Goal: Task Accomplishment & Management: Complete application form

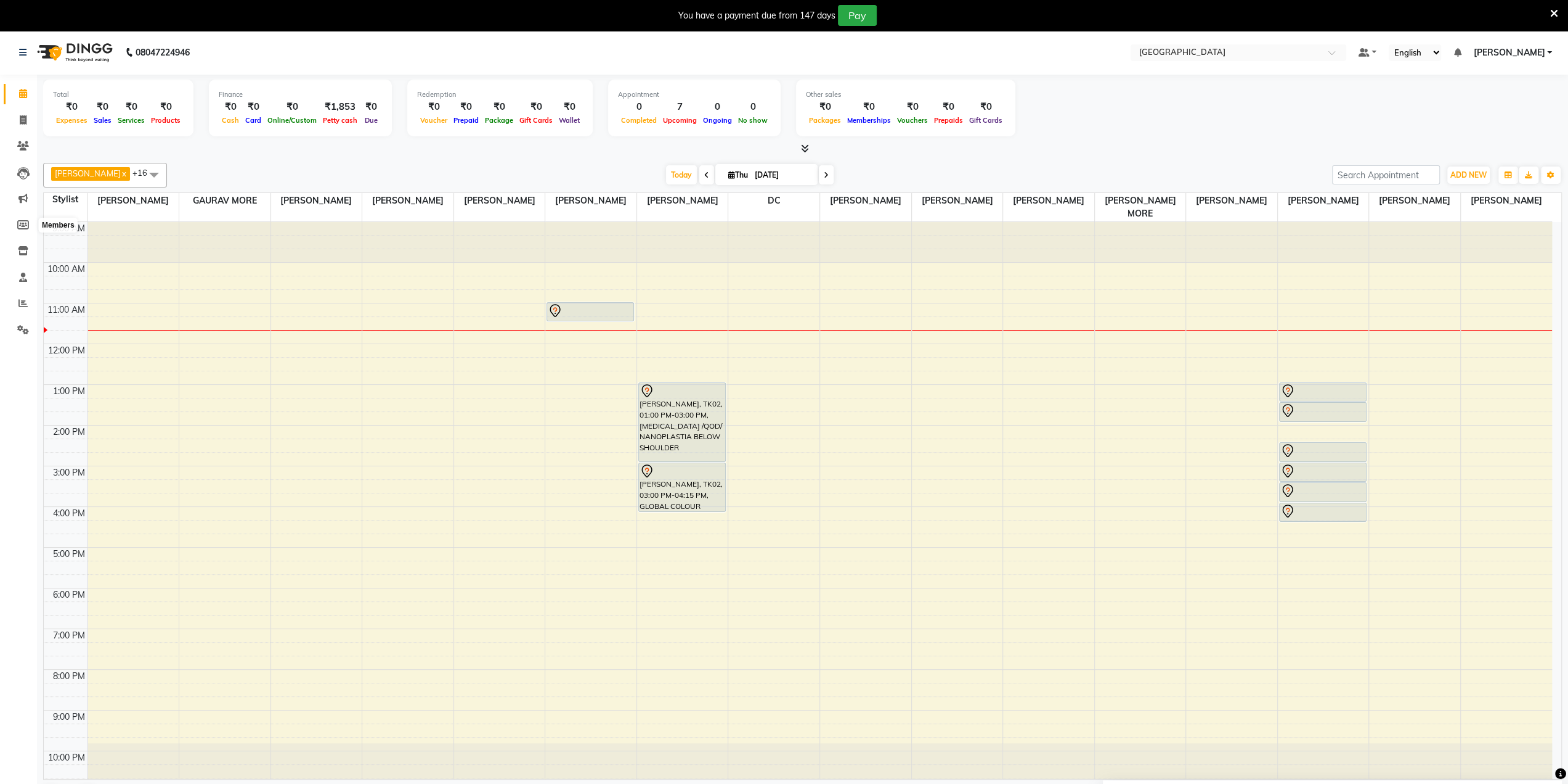
scroll to position [3, 0]
click at [22, 123] on icon at bounding box center [23, 120] width 7 height 9
select select "service"
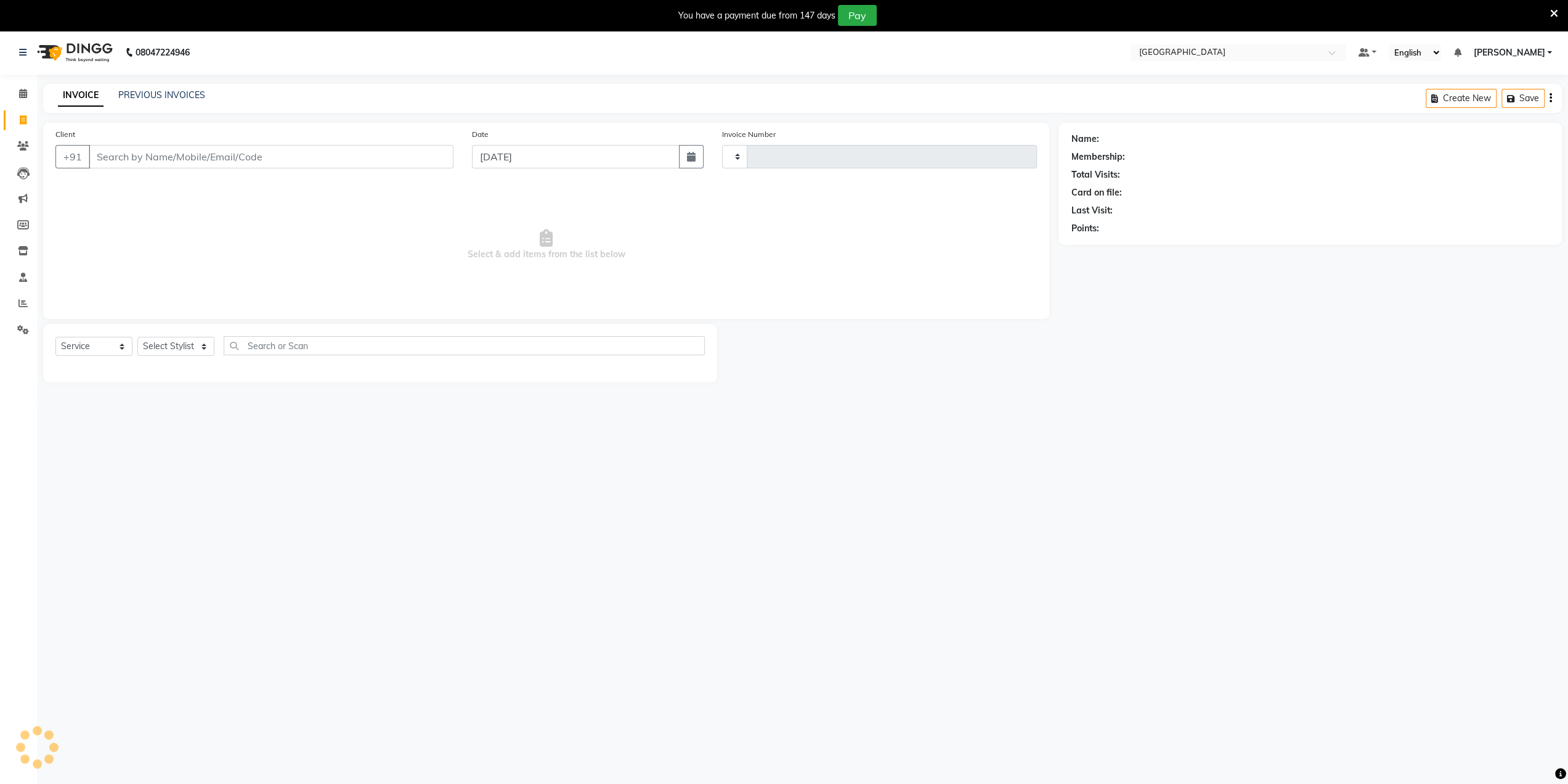
type input "3308"
select select "8096"
click at [111, 150] on input "Client" at bounding box center [271, 157] width 364 height 23
type input "9870989907"
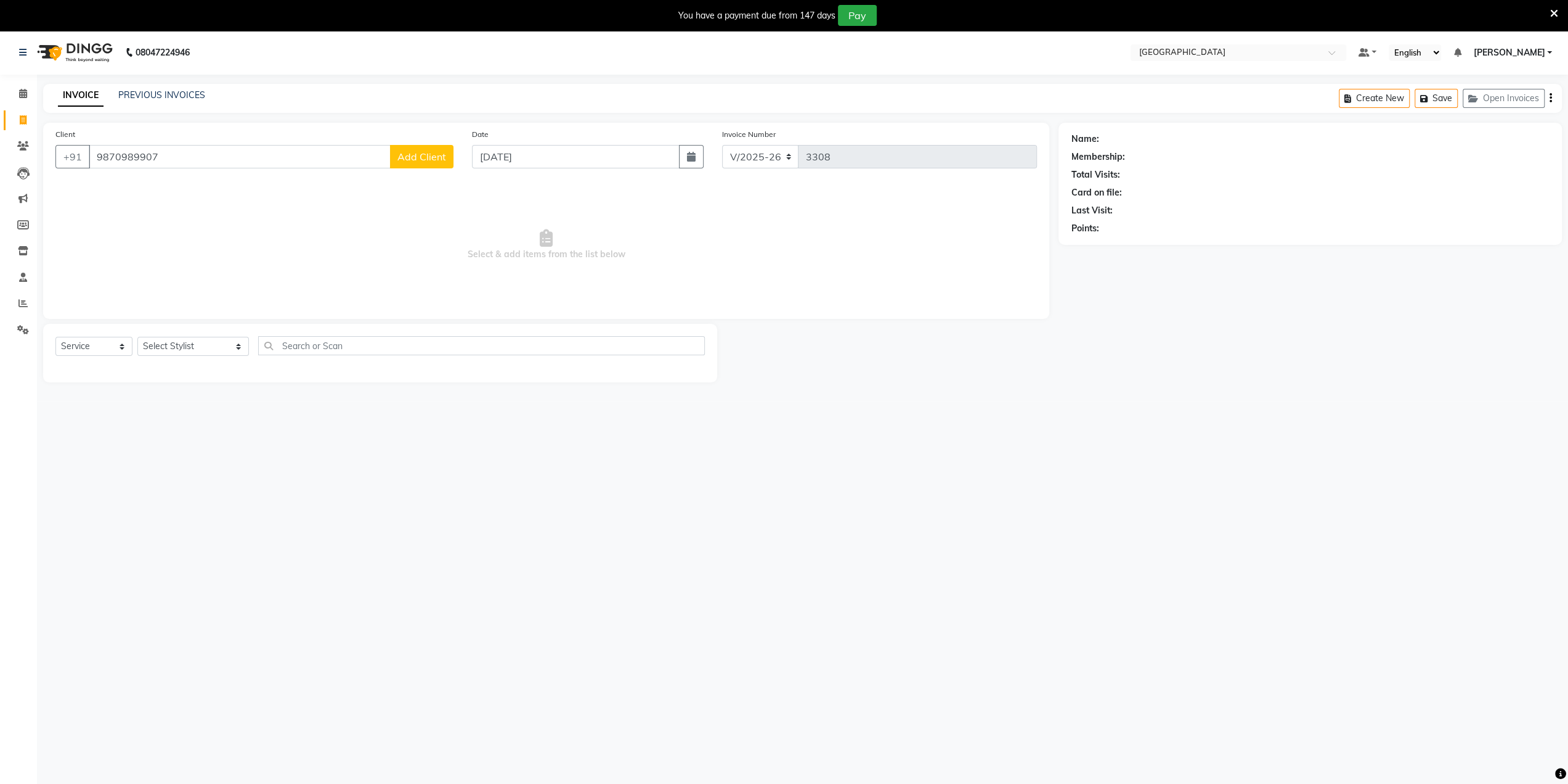
click at [412, 155] on span "Add Client" at bounding box center [421, 157] width 48 height 12
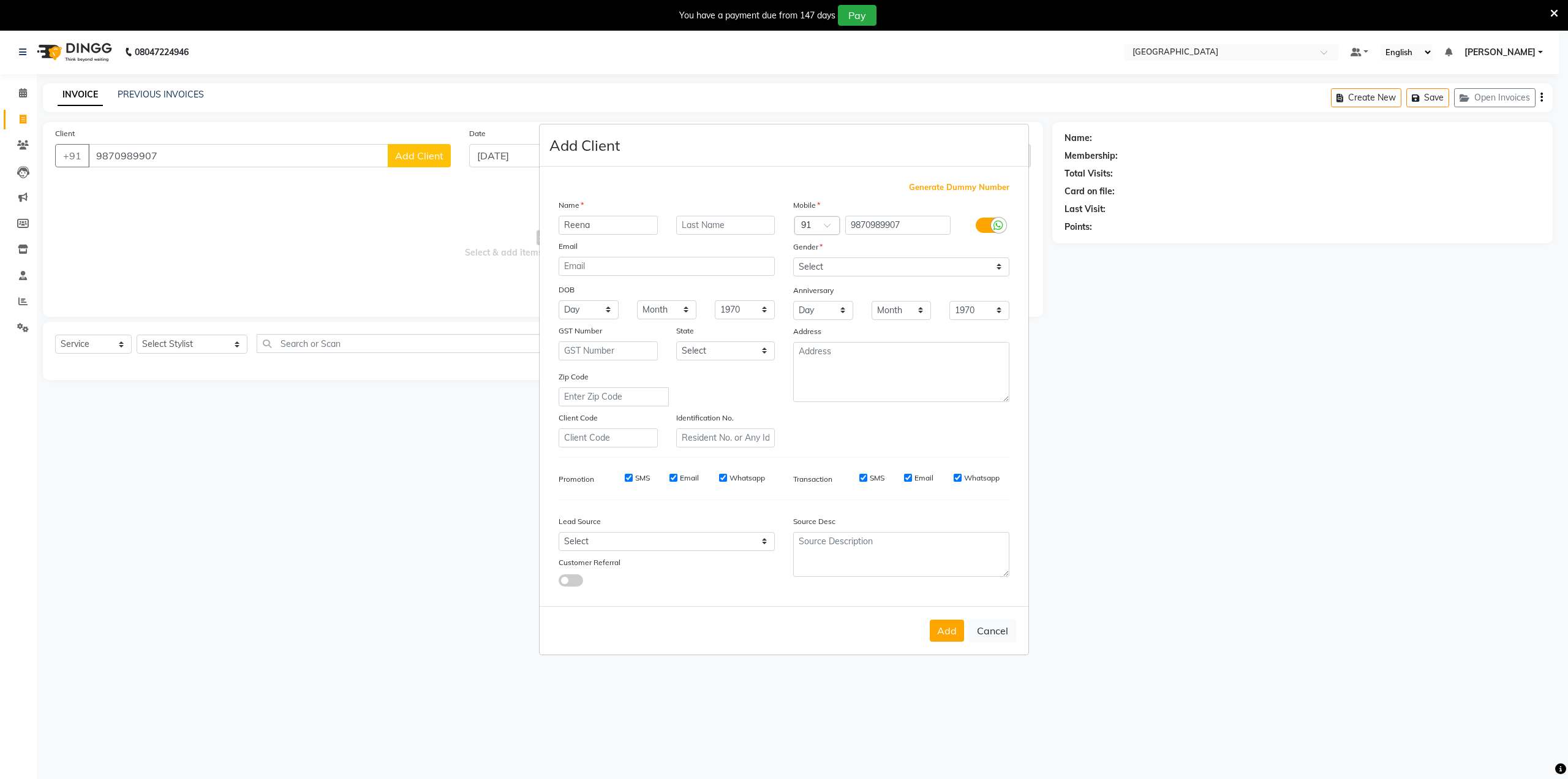
type input "Reena"
click at [701, 227] on input "text" at bounding box center [726, 225] width 99 height 19
type input "Agastine"
click at [787, 261] on div "Select Male Female Other Prefer Not To Say" at bounding box center [902, 267] width 234 height 19
click at [830, 259] on select "Select Male Female Other Prefer Not To Say" at bounding box center [901, 267] width 216 height 19
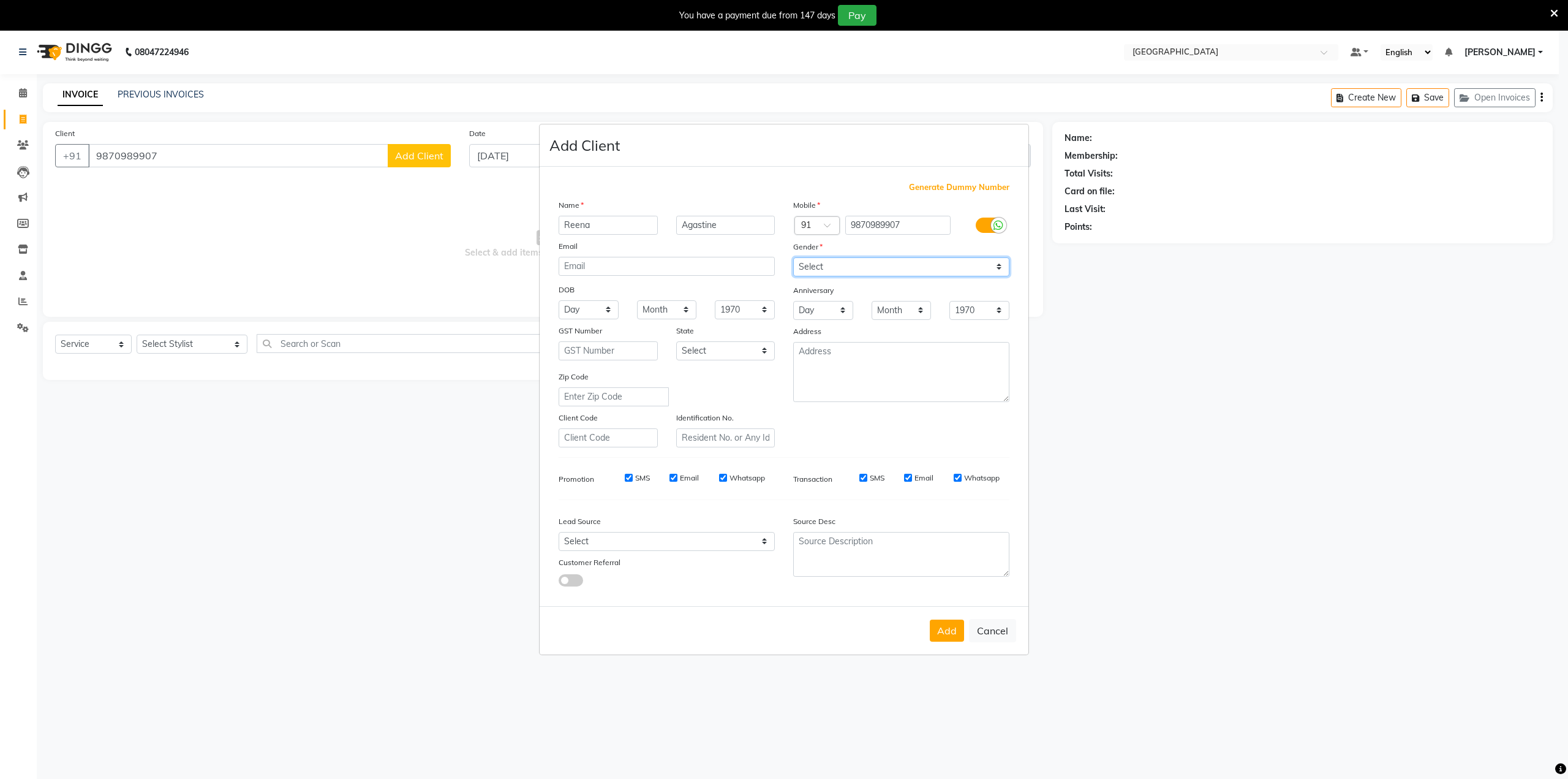
select select "female"
click at [793, 258] on select "Select Male Female Other Prefer Not To Say" at bounding box center [901, 267] width 216 height 19
drag, startPoint x: 946, startPoint y: 625, endPoint x: 964, endPoint y: 612, distance: 22.2
click at [964, 612] on div "Add Cancel" at bounding box center [784, 630] width 489 height 48
click at [957, 642] on div "Add Cancel" at bounding box center [784, 630] width 489 height 48
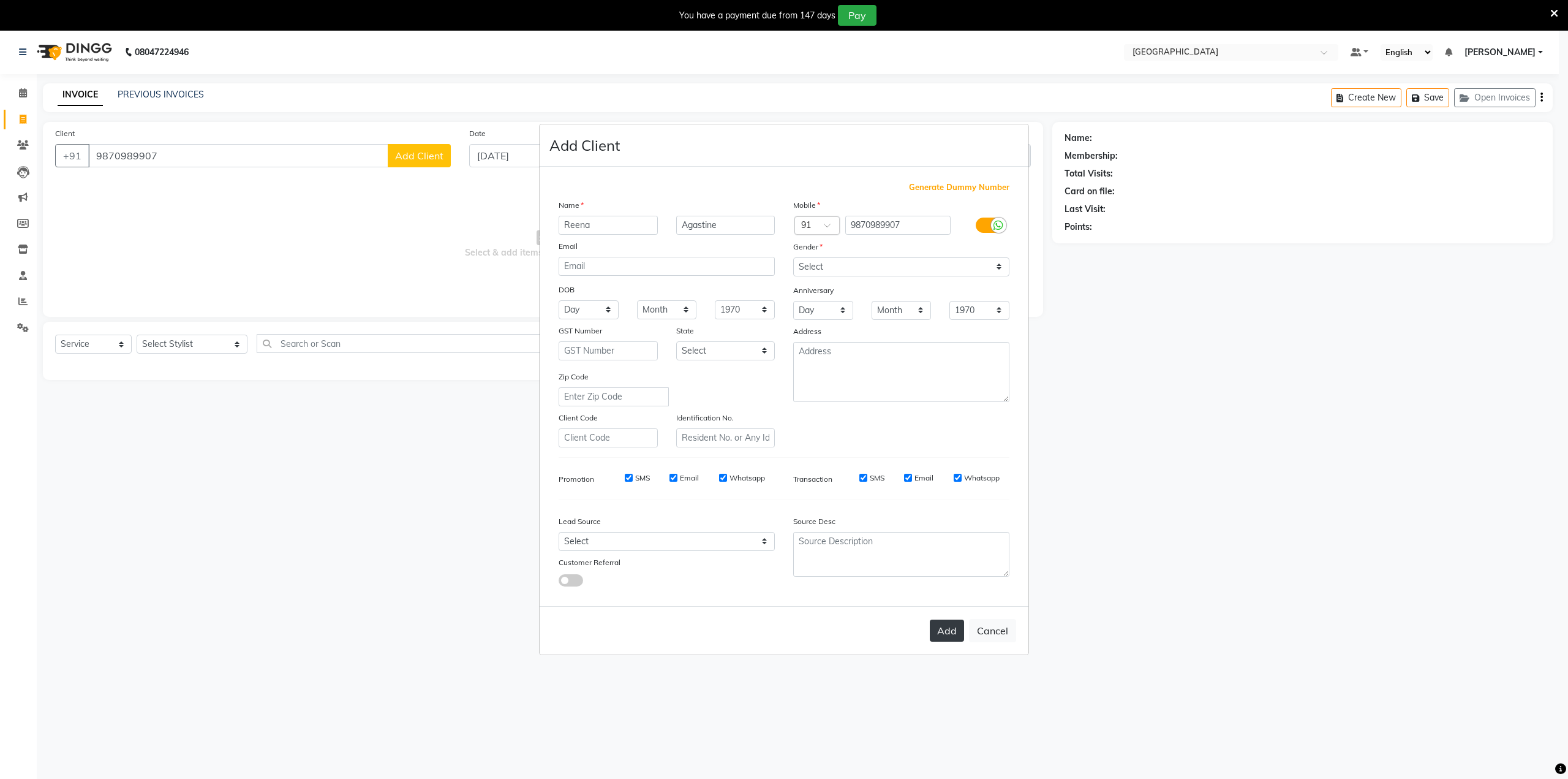
click at [953, 630] on button "Add" at bounding box center [947, 630] width 34 height 22
select select
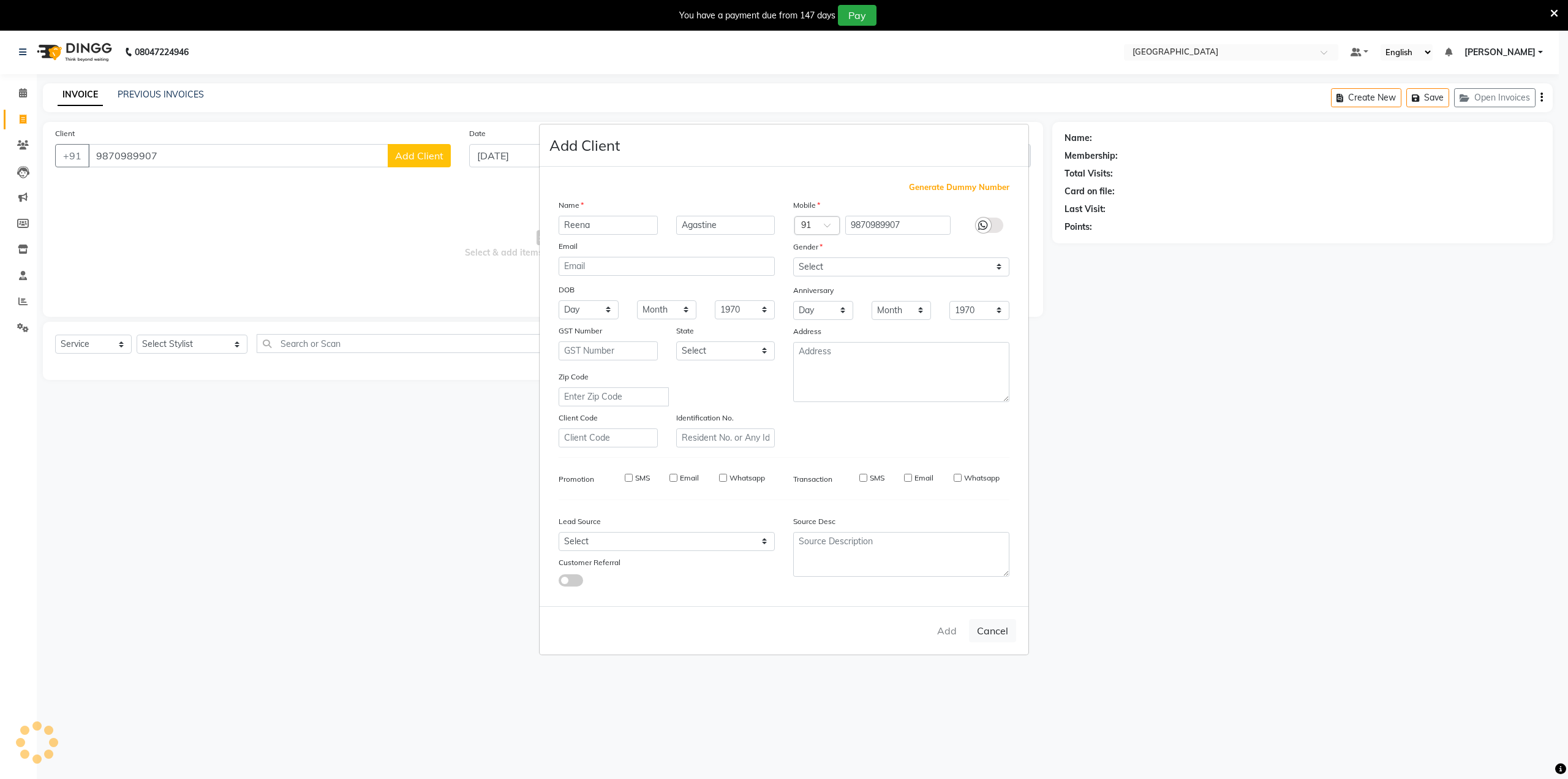
select select
checkbox input "false"
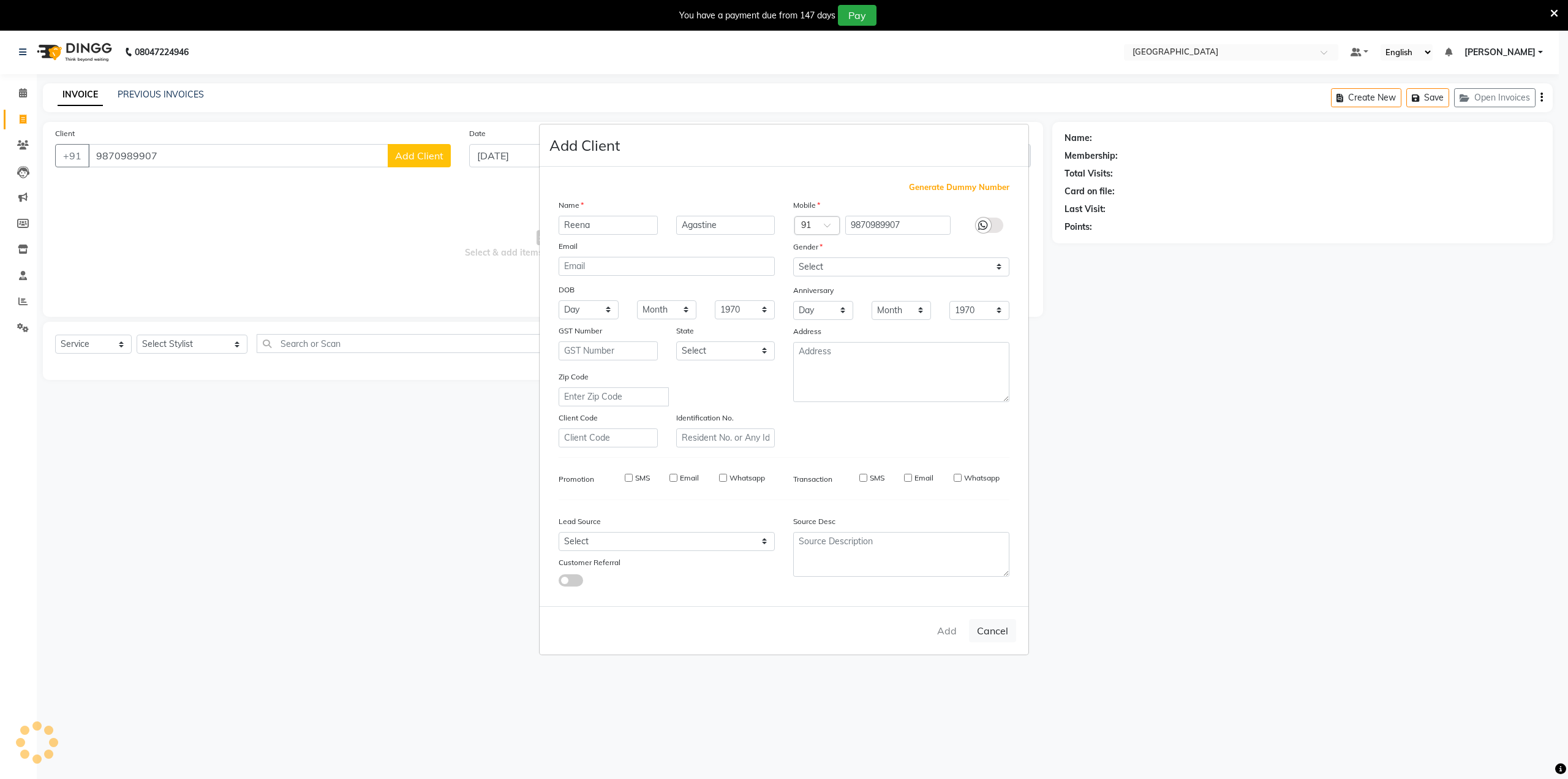
checkbox input "false"
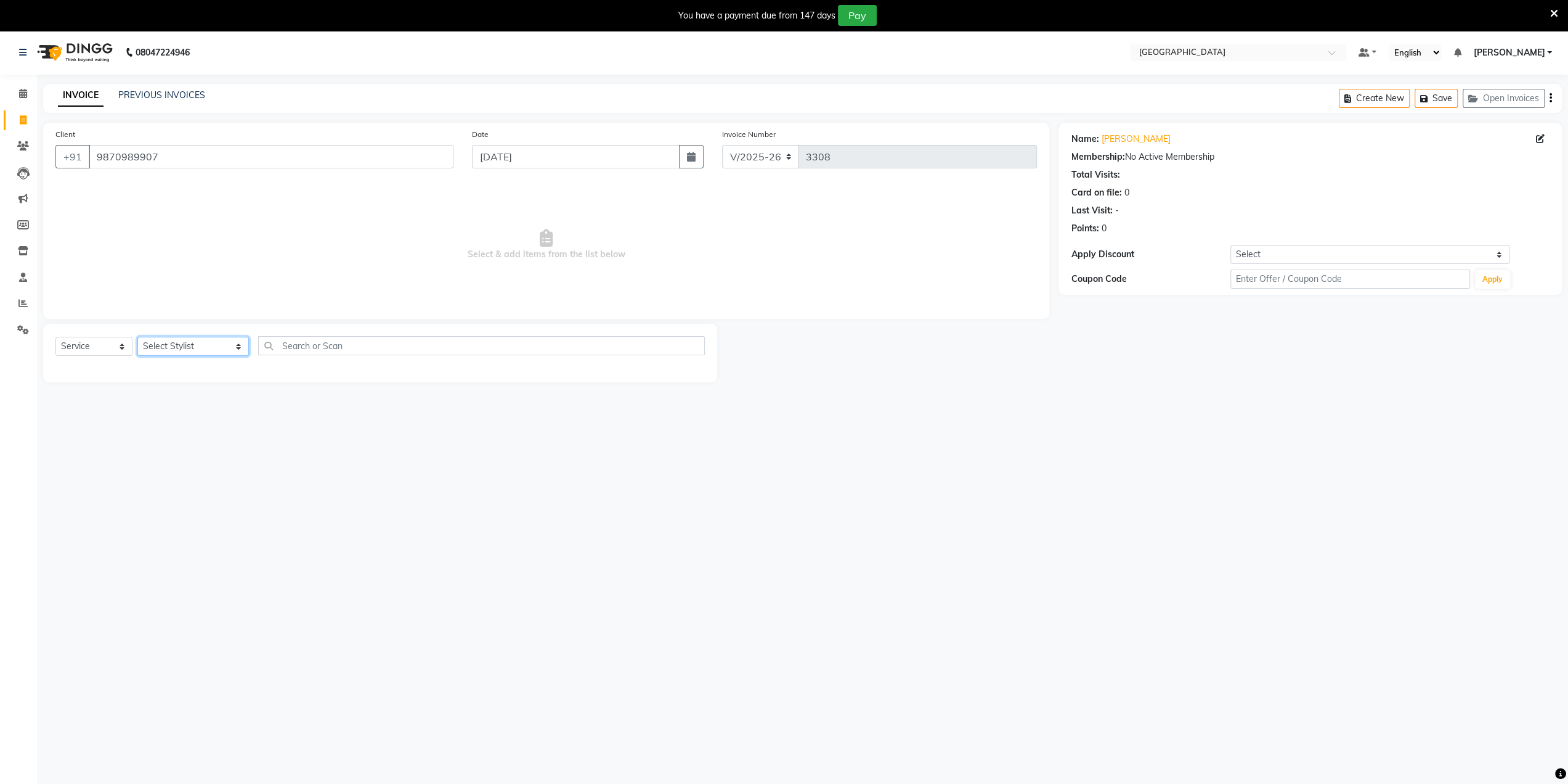
click at [209, 350] on select "Select Stylist AARTI SURI ABDUL KALAM ANITA JHADAV APEKSHA MORE DC DEEPIKA SHET…" at bounding box center [193, 346] width 112 height 19
select select "77222"
click at [137, 337] on select "Select Stylist AARTI SURI ABDUL KALAM ANITA JHADAV APEKSHA MORE DC DEEPIKA SHET…" at bounding box center [193, 346] width 112 height 19
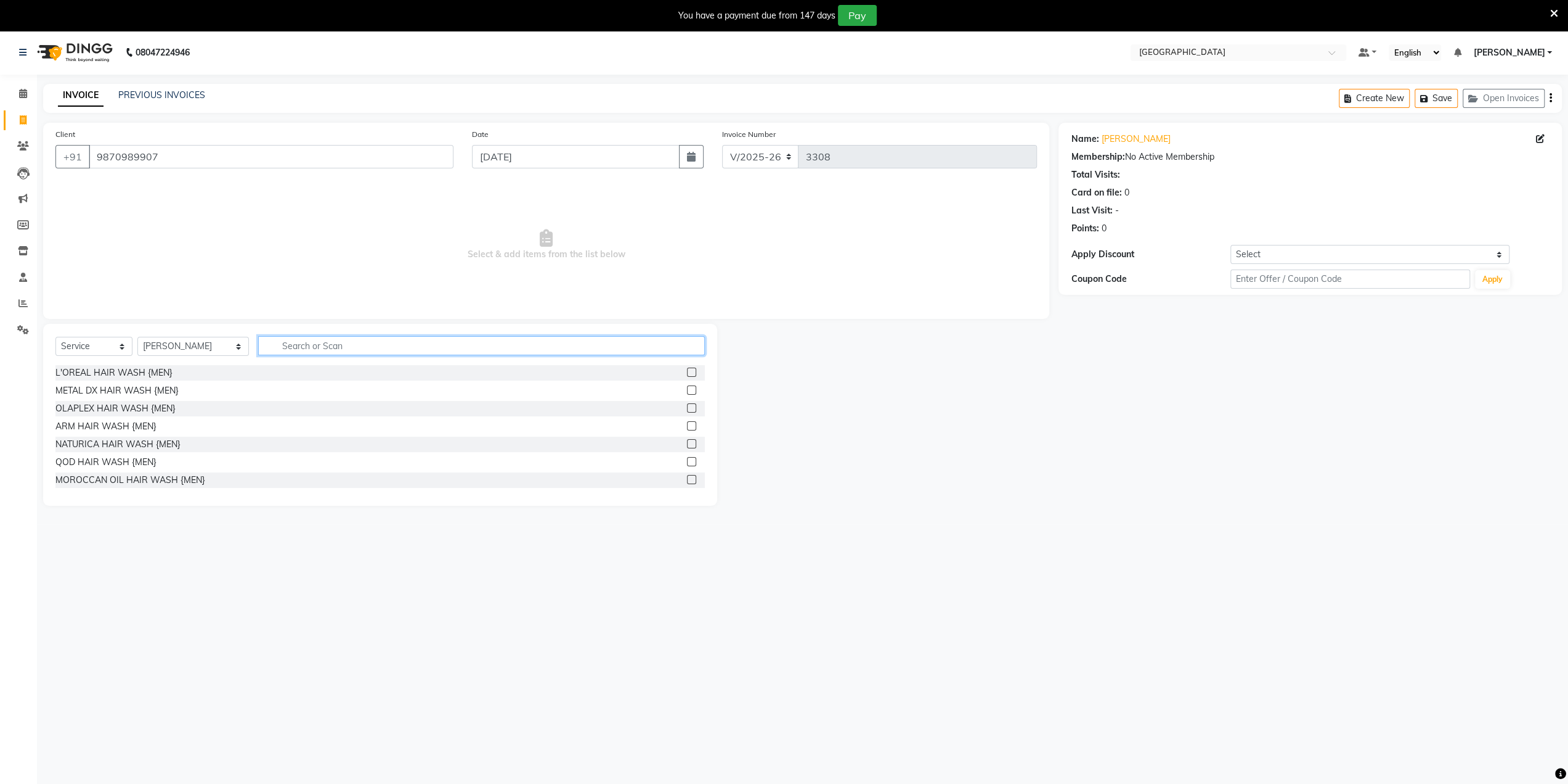
click at [313, 352] on input "text" at bounding box center [482, 345] width 446 height 19
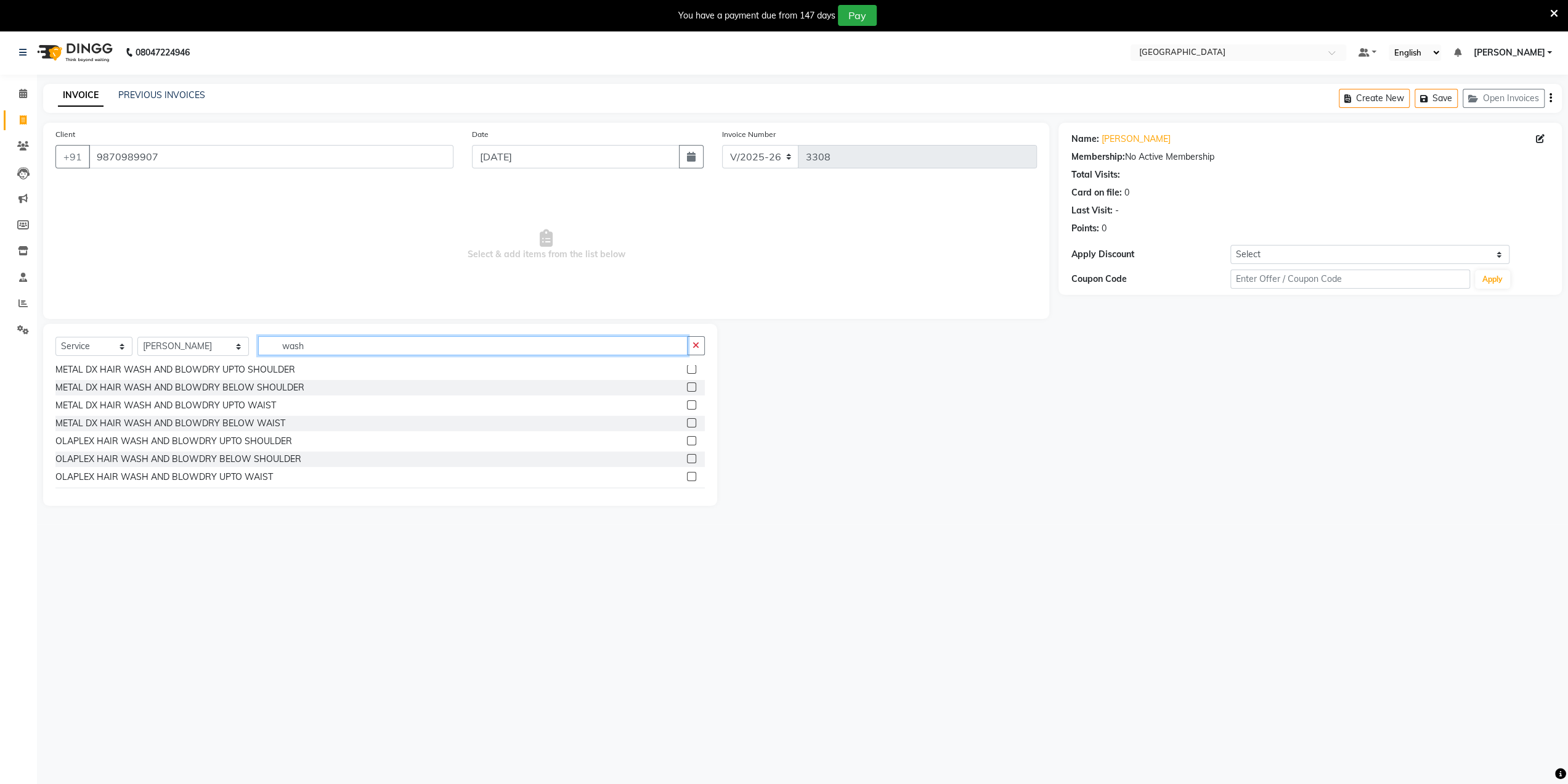
scroll to position [555, 0]
type input "wash"
click at [687, 404] on label at bounding box center [692, 408] width 9 height 9
click at [687, 404] on input "checkbox" at bounding box center [691, 408] width 8 height 8
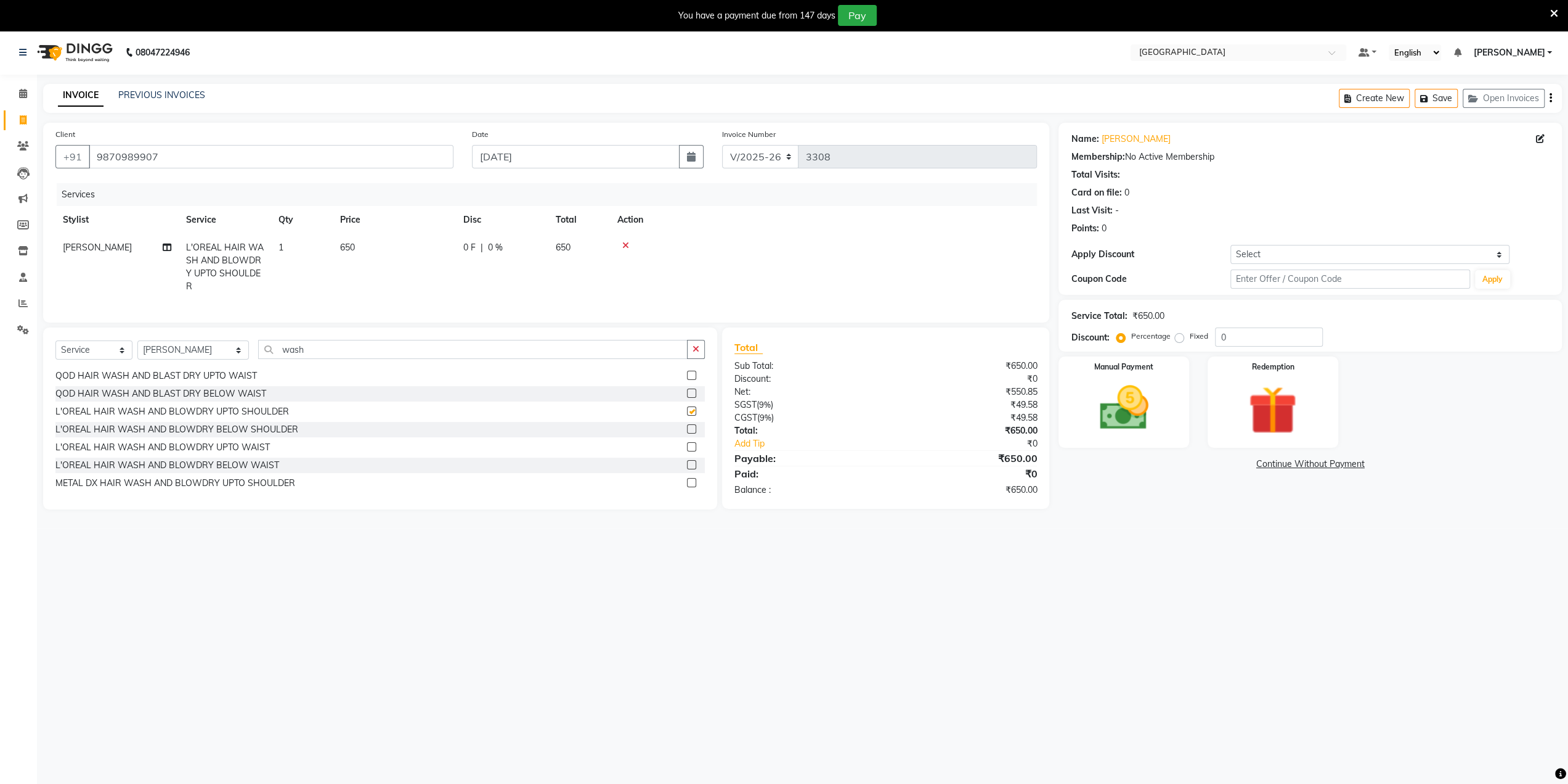
checkbox input "false"
click at [687, 433] on label at bounding box center [692, 429] width 9 height 9
click at [687, 433] on input "checkbox" at bounding box center [691, 429] width 8 height 8
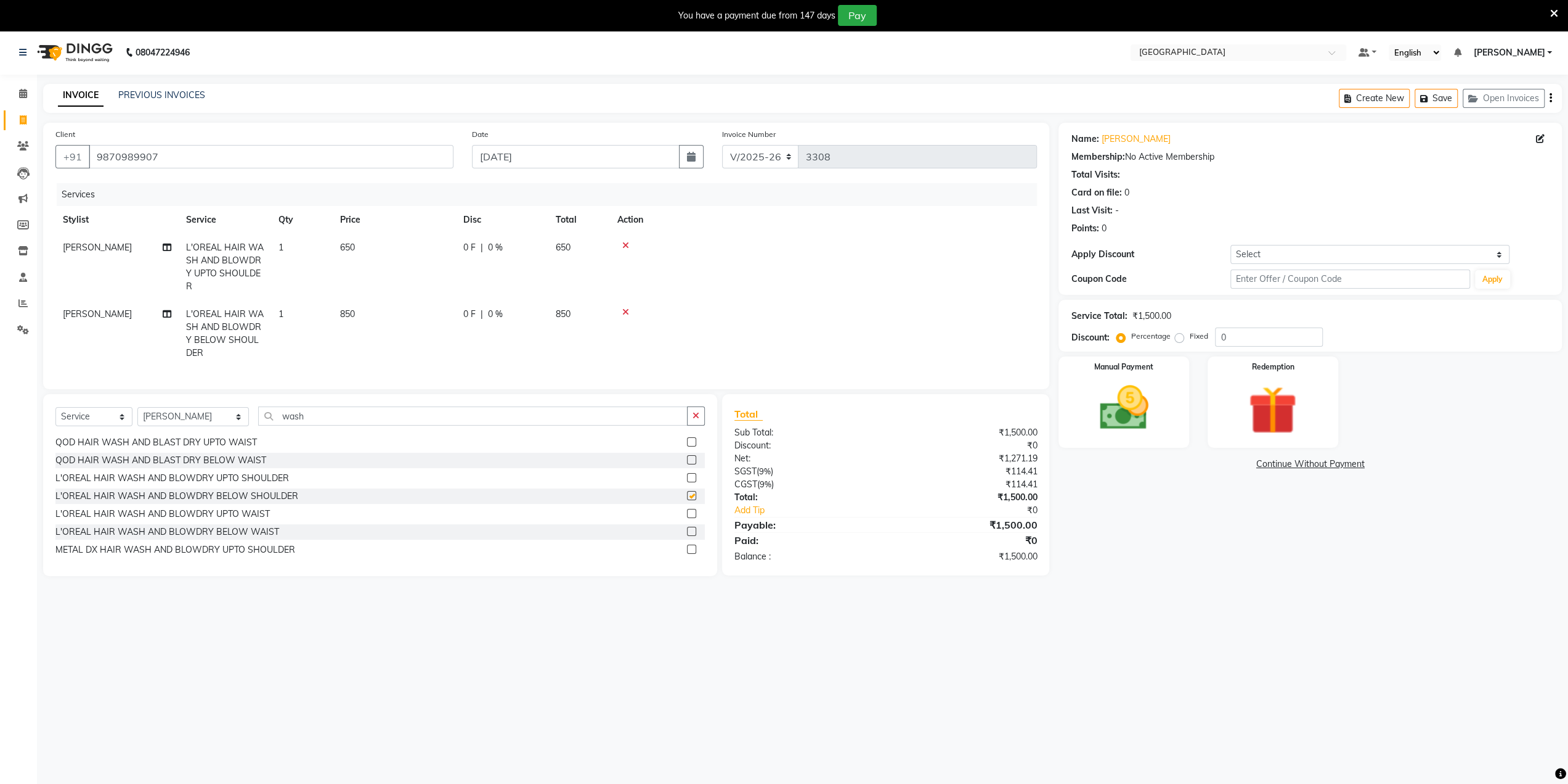
checkbox input "false"
click at [628, 244] on icon at bounding box center [625, 245] width 7 height 9
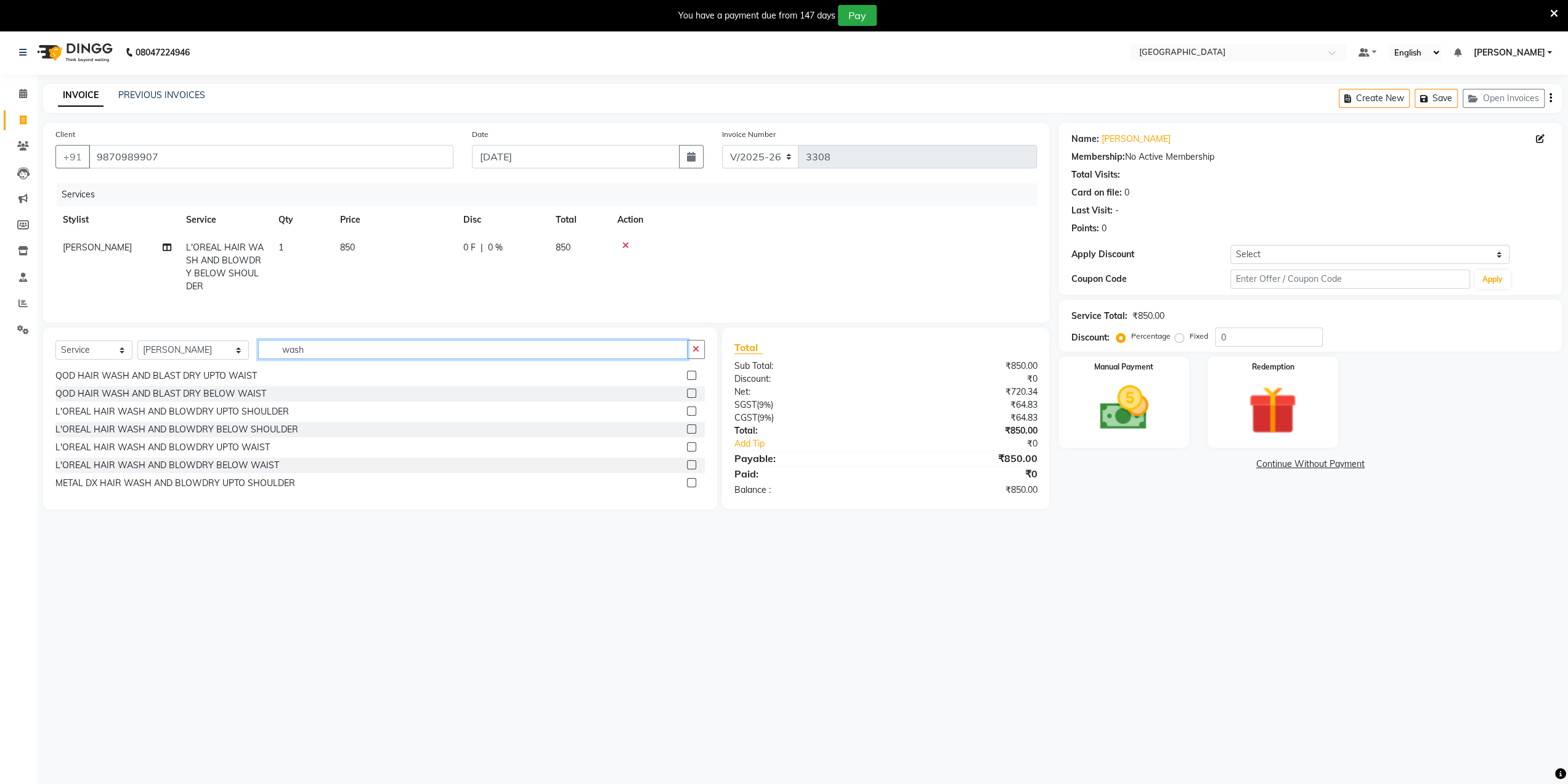
drag, startPoint x: 302, startPoint y: 358, endPoint x: 111, endPoint y: 359, distance: 191.0
click at [110, 358] on div "Select Service Product Membership Package Voucher Prepaid Gift Card Select Styl…" at bounding box center [380, 354] width 649 height 29
click at [687, 414] on label at bounding box center [692, 409] width 9 height 9
click at [687, 414] on input "checkbox" at bounding box center [691, 410] width 8 height 8
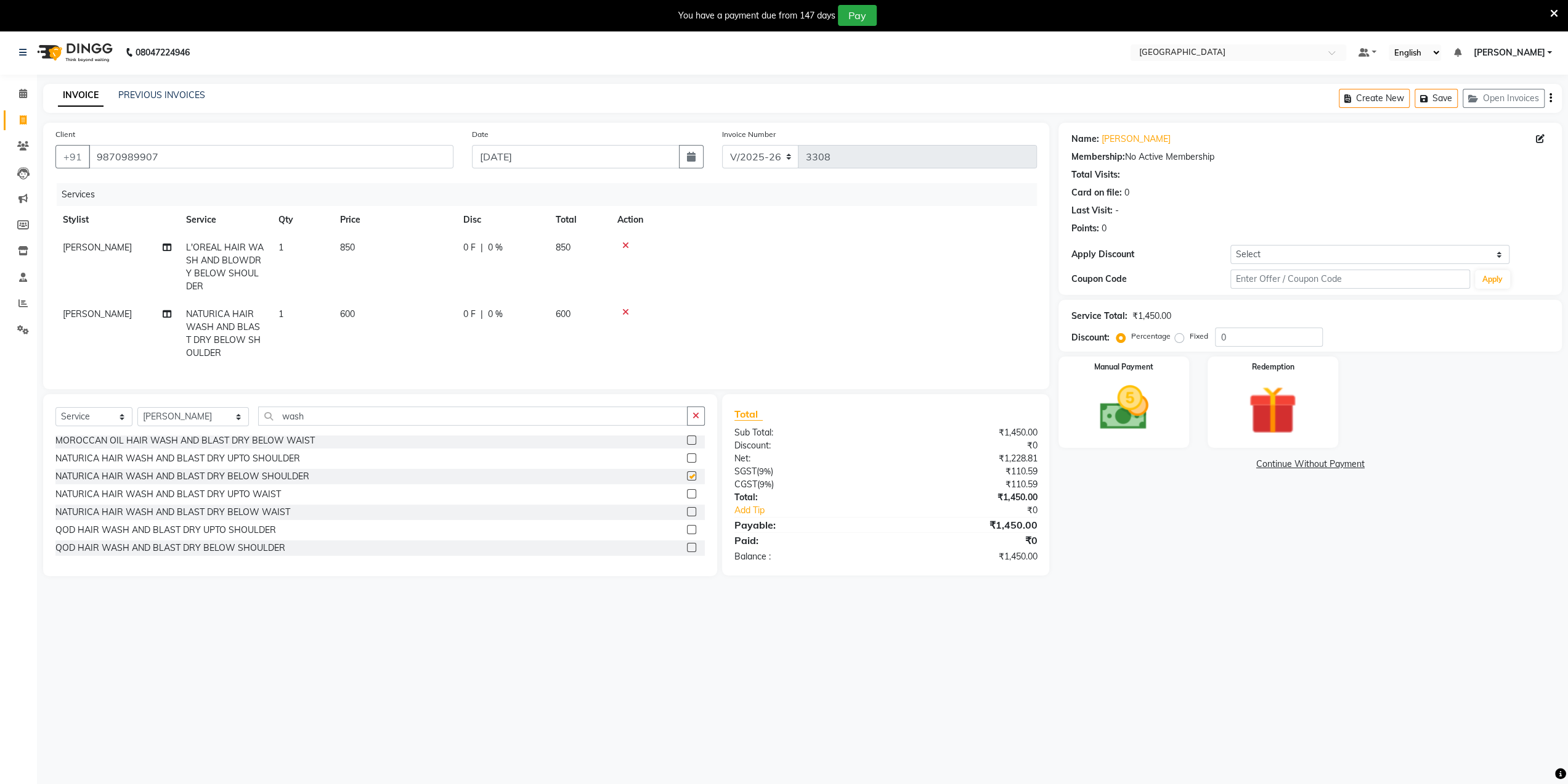
checkbox input "false"
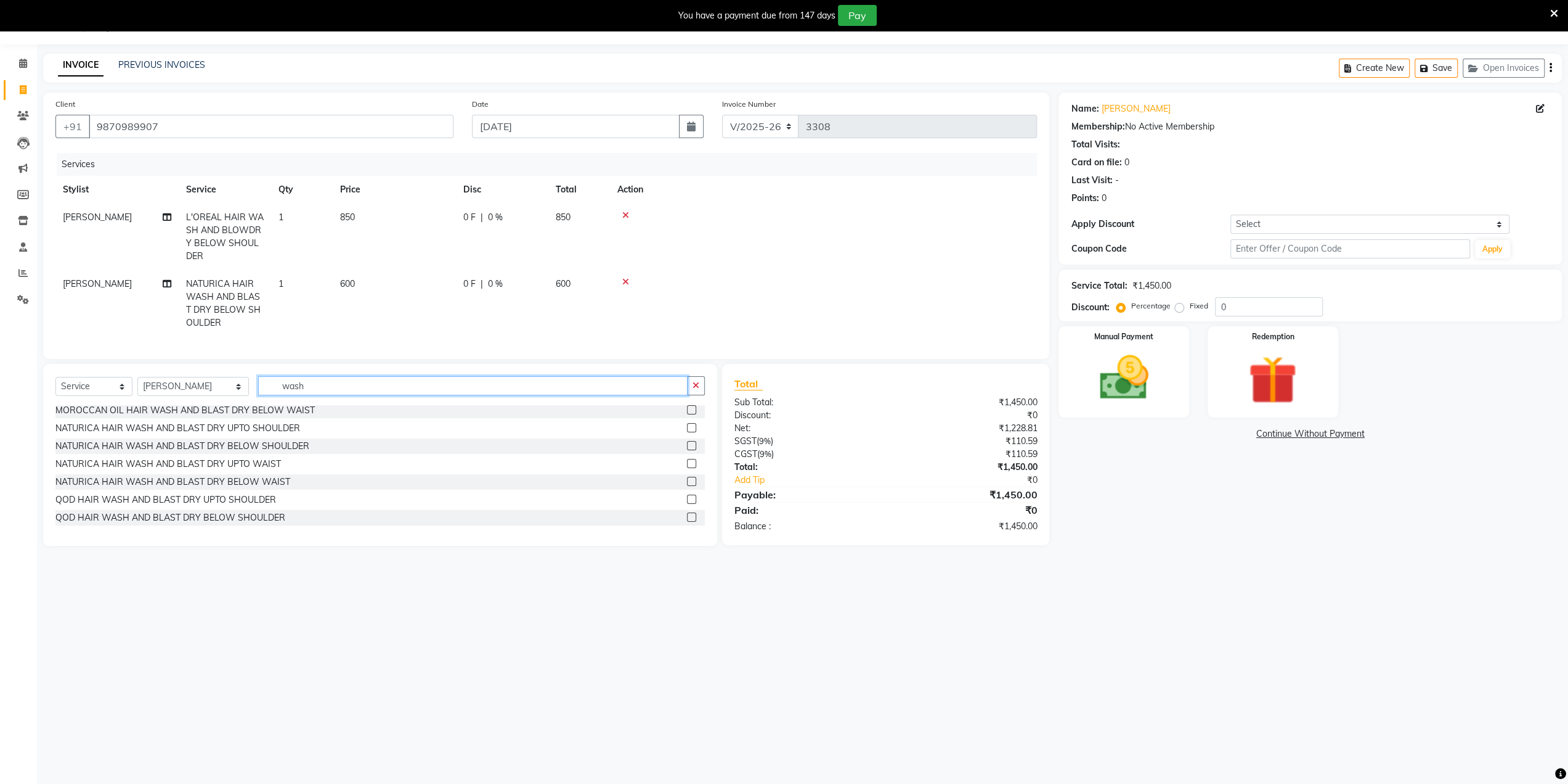
drag, startPoint x: 297, startPoint y: 397, endPoint x: 30, endPoint y: 423, distance: 268.3
click at [93, 405] on div "Select Service Product Membership Package Voucher Prepaid Gift Card Select Styl…" at bounding box center [380, 390] width 649 height 29
type input "blo"
click at [687, 432] on label at bounding box center [692, 428] width 9 height 9
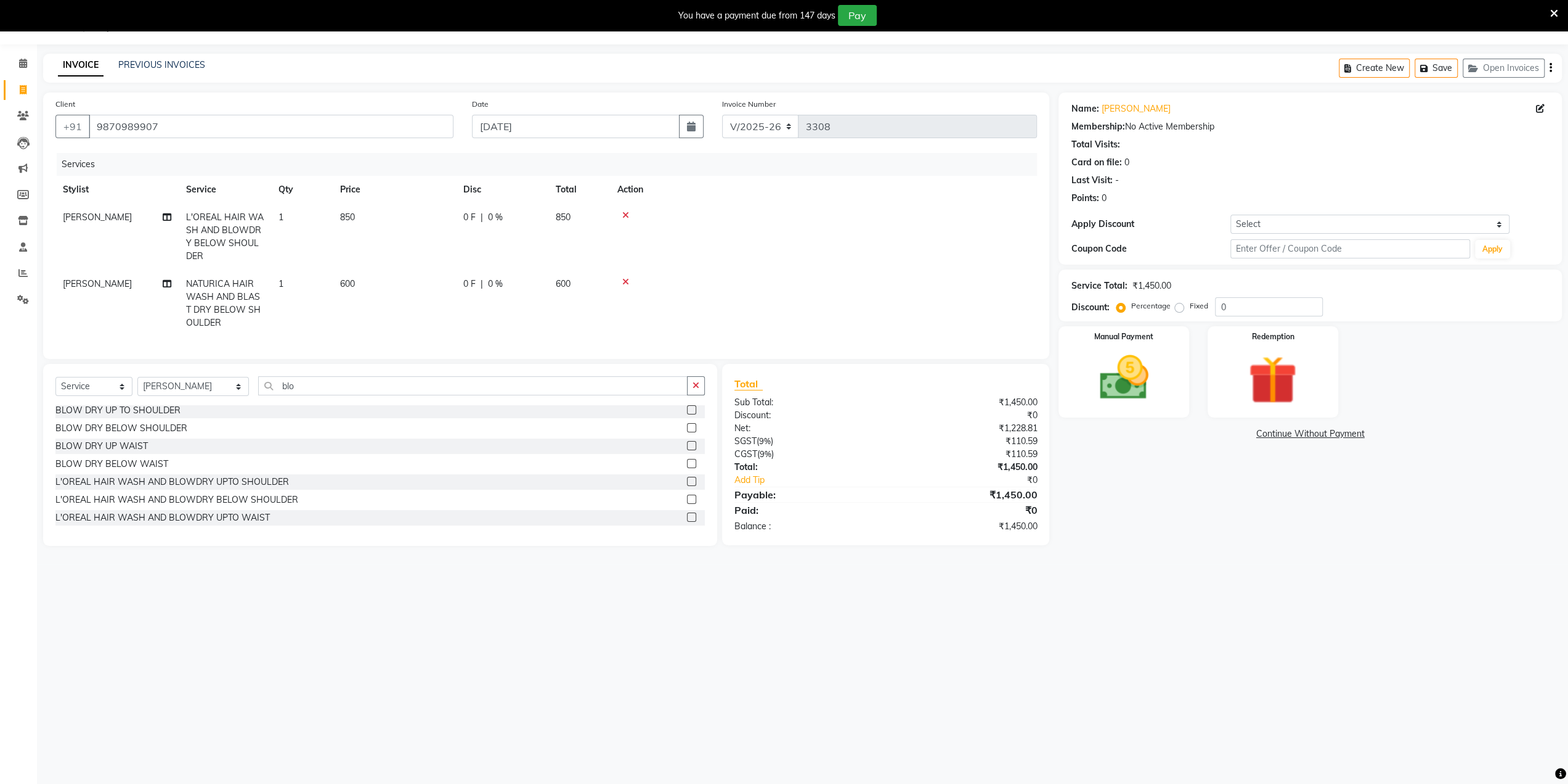
click at [687, 432] on input "checkbox" at bounding box center [691, 428] width 8 height 8
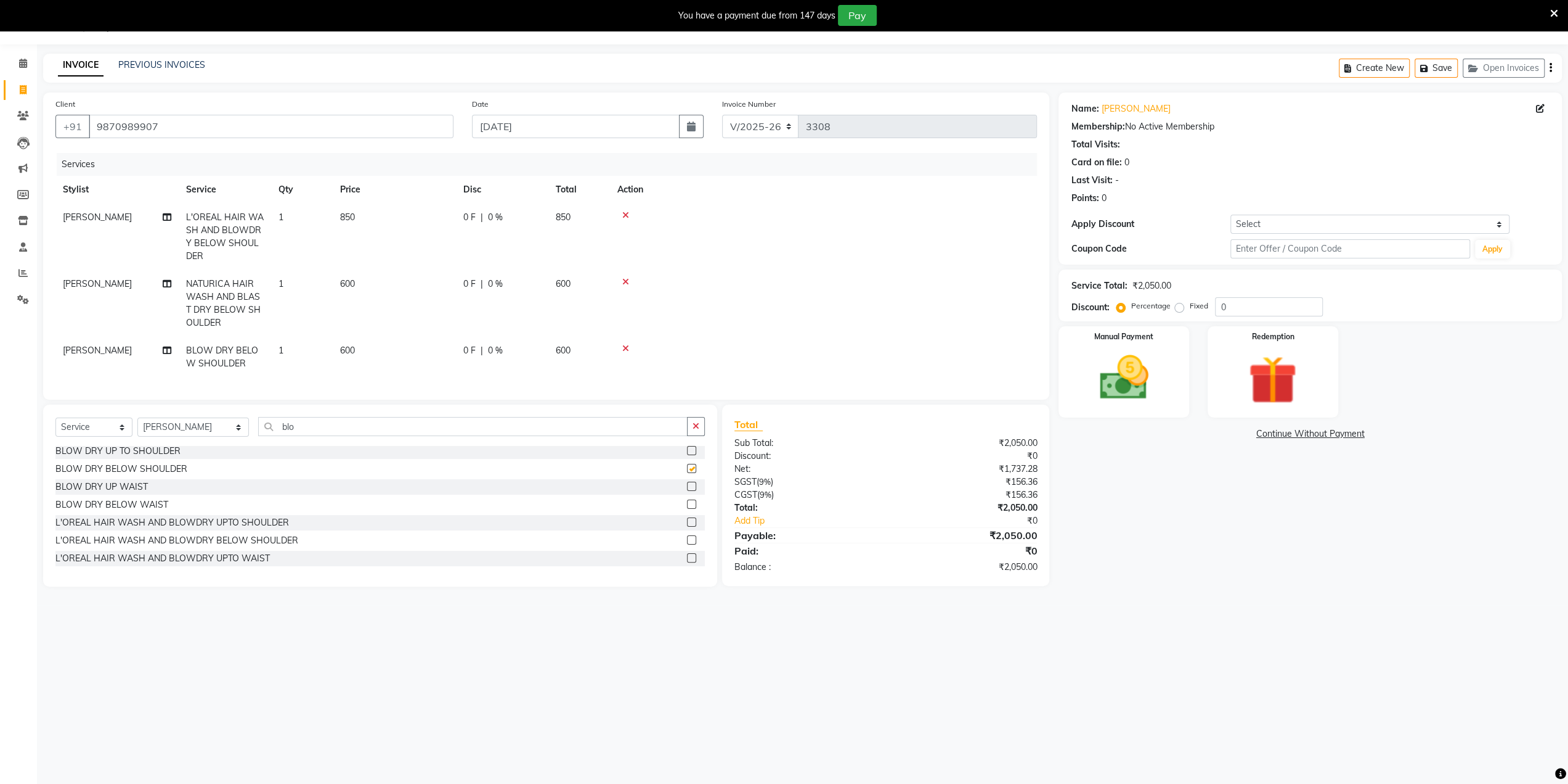
checkbox input "false"
click at [630, 280] on div at bounding box center [823, 281] width 412 height 9
click at [628, 280] on div at bounding box center [823, 281] width 412 height 9
click at [625, 280] on icon at bounding box center [625, 281] width 7 height 9
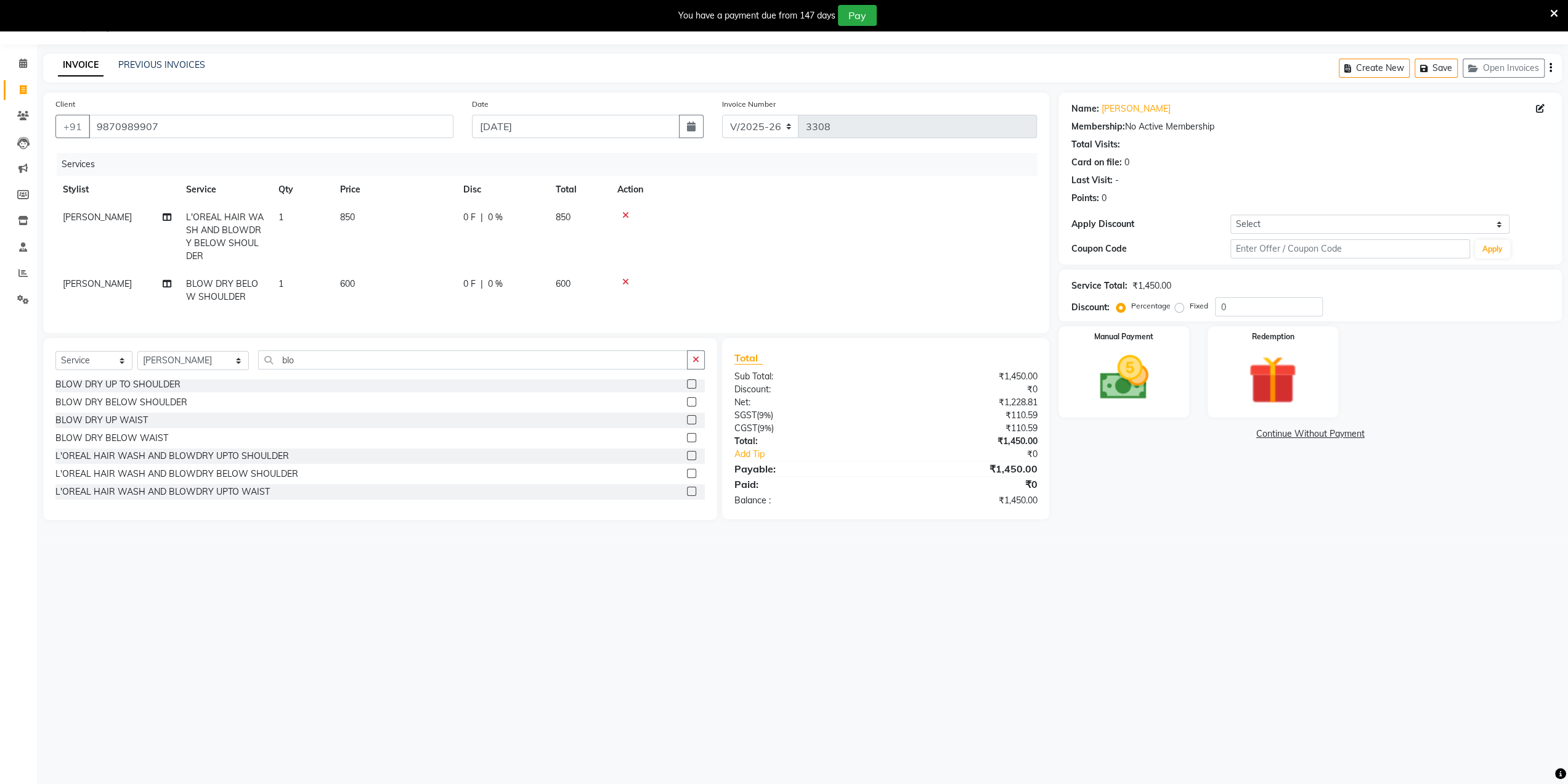
click at [625, 280] on icon at bounding box center [625, 281] width 7 height 9
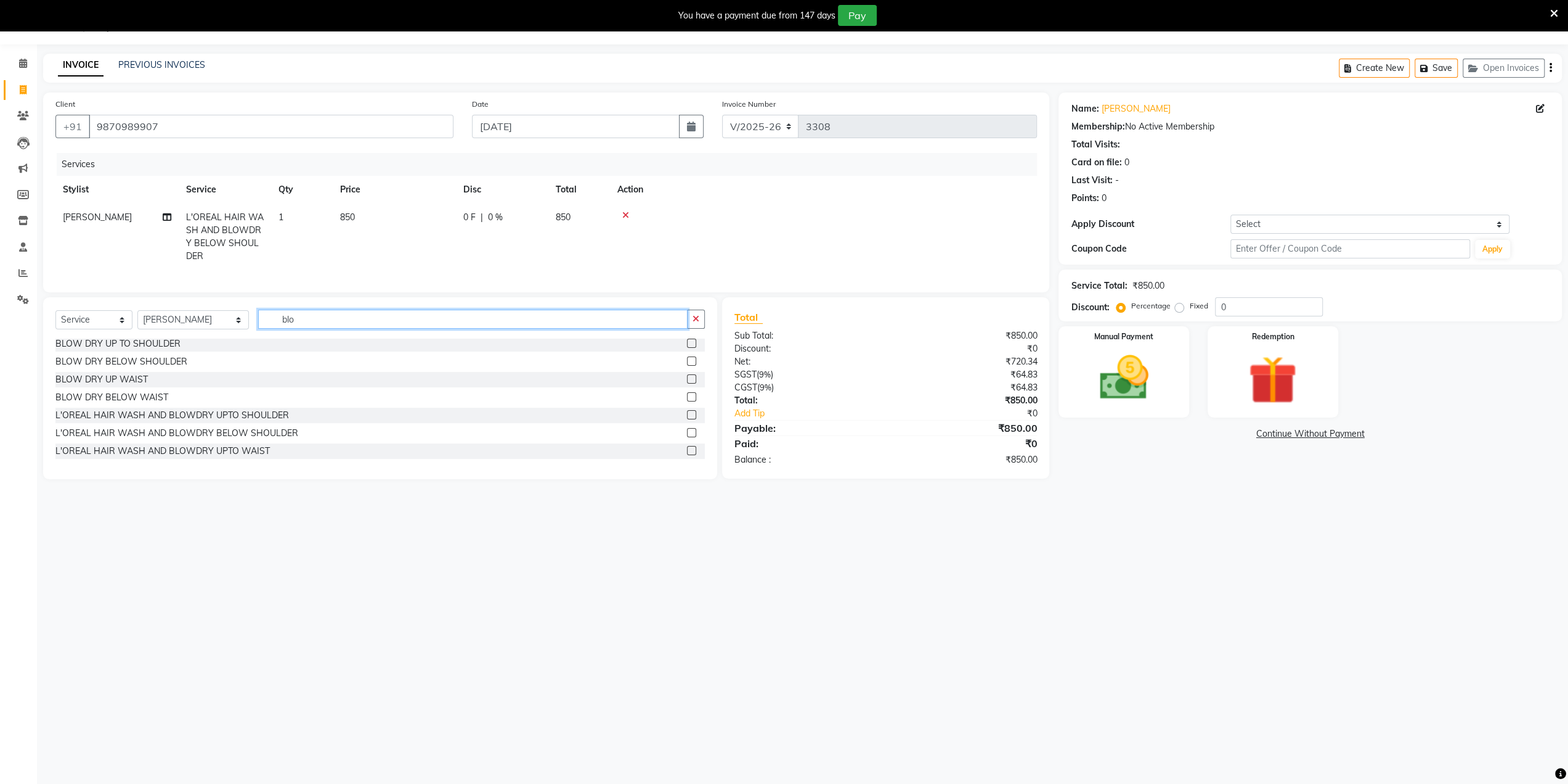
click at [368, 329] on input "blo" at bounding box center [473, 319] width 429 height 19
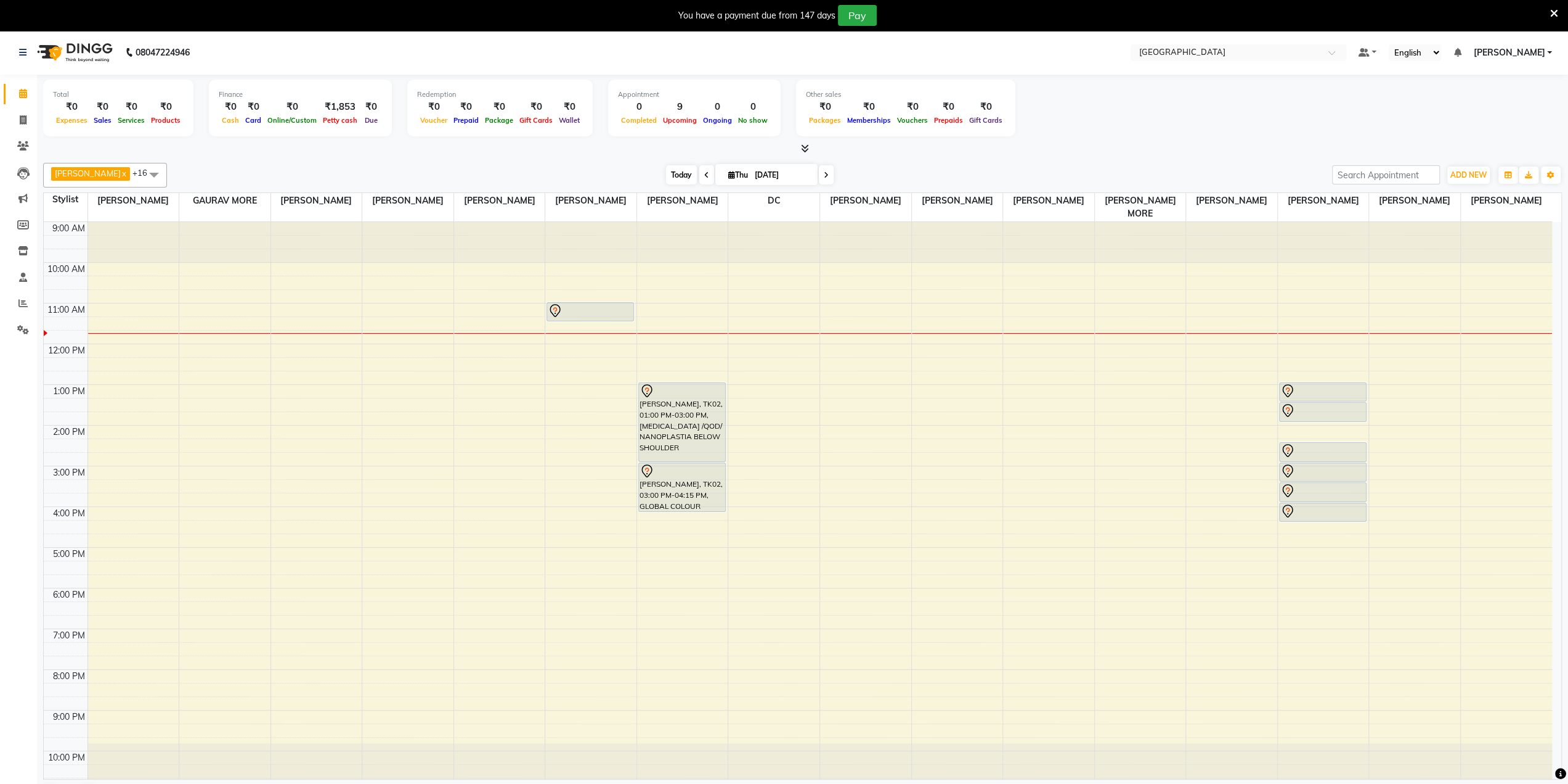
click at [669, 180] on span "Today" at bounding box center [681, 175] width 30 height 19
click at [670, 174] on span "Today" at bounding box center [681, 175] width 30 height 19
click at [704, 174] on icon at bounding box center [706, 174] width 5 height 7
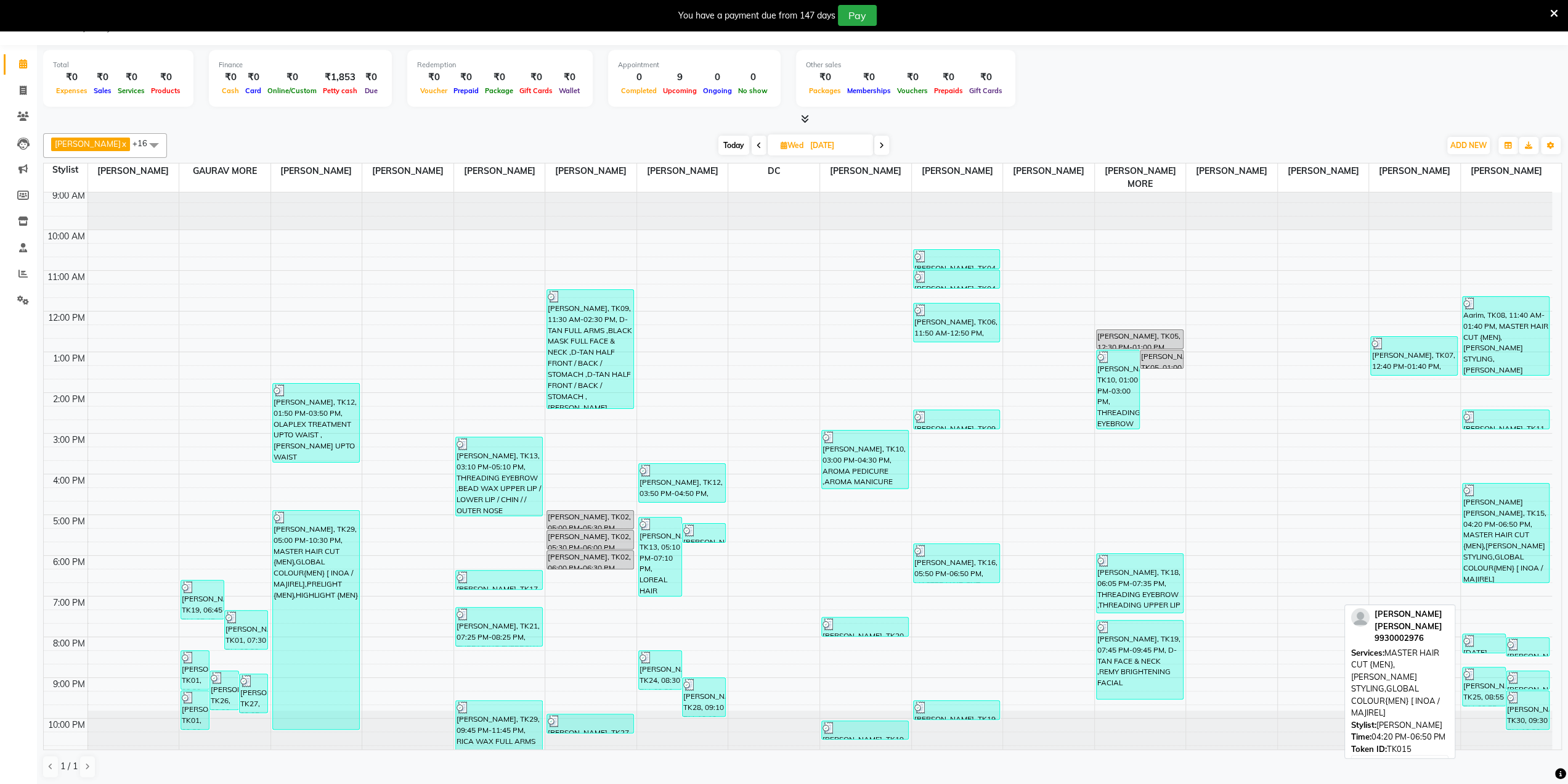
scroll to position [30, 0]
click at [752, 140] on span at bounding box center [759, 144] width 15 height 19
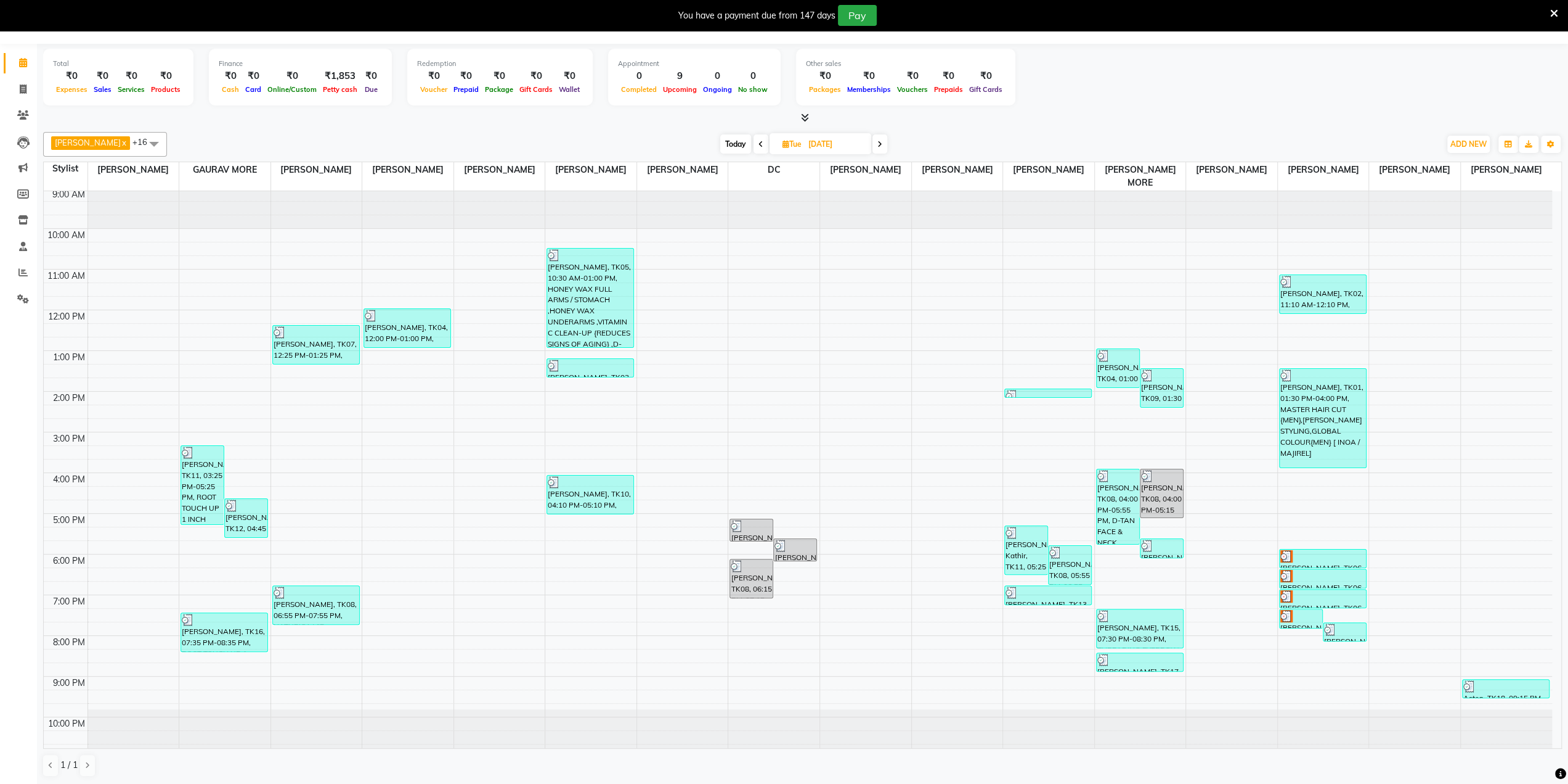
scroll to position [0, 0]
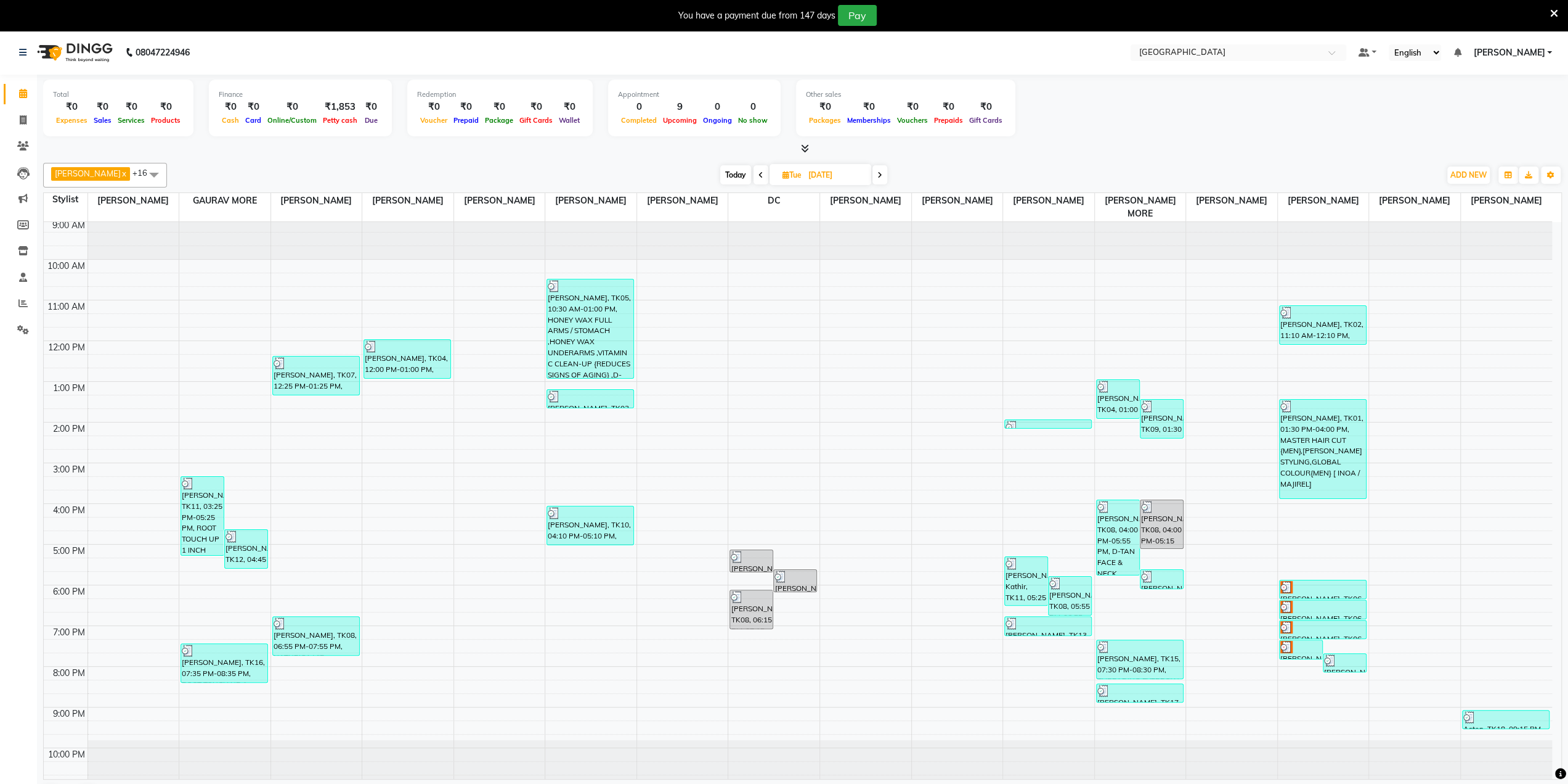
click at [877, 176] on icon at bounding box center [880, 174] width 5 height 7
type input "[DATE]"
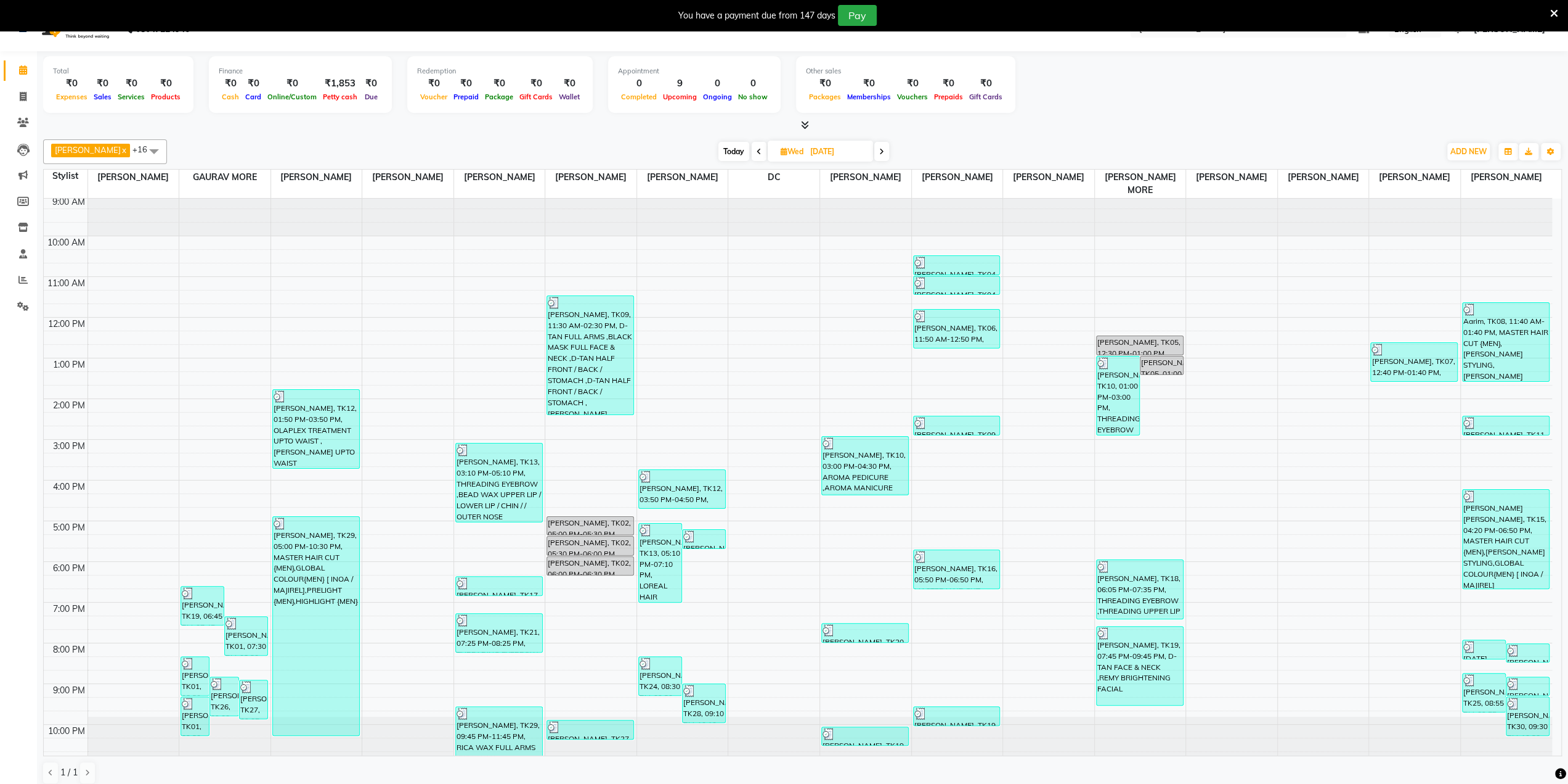
scroll to position [30, 0]
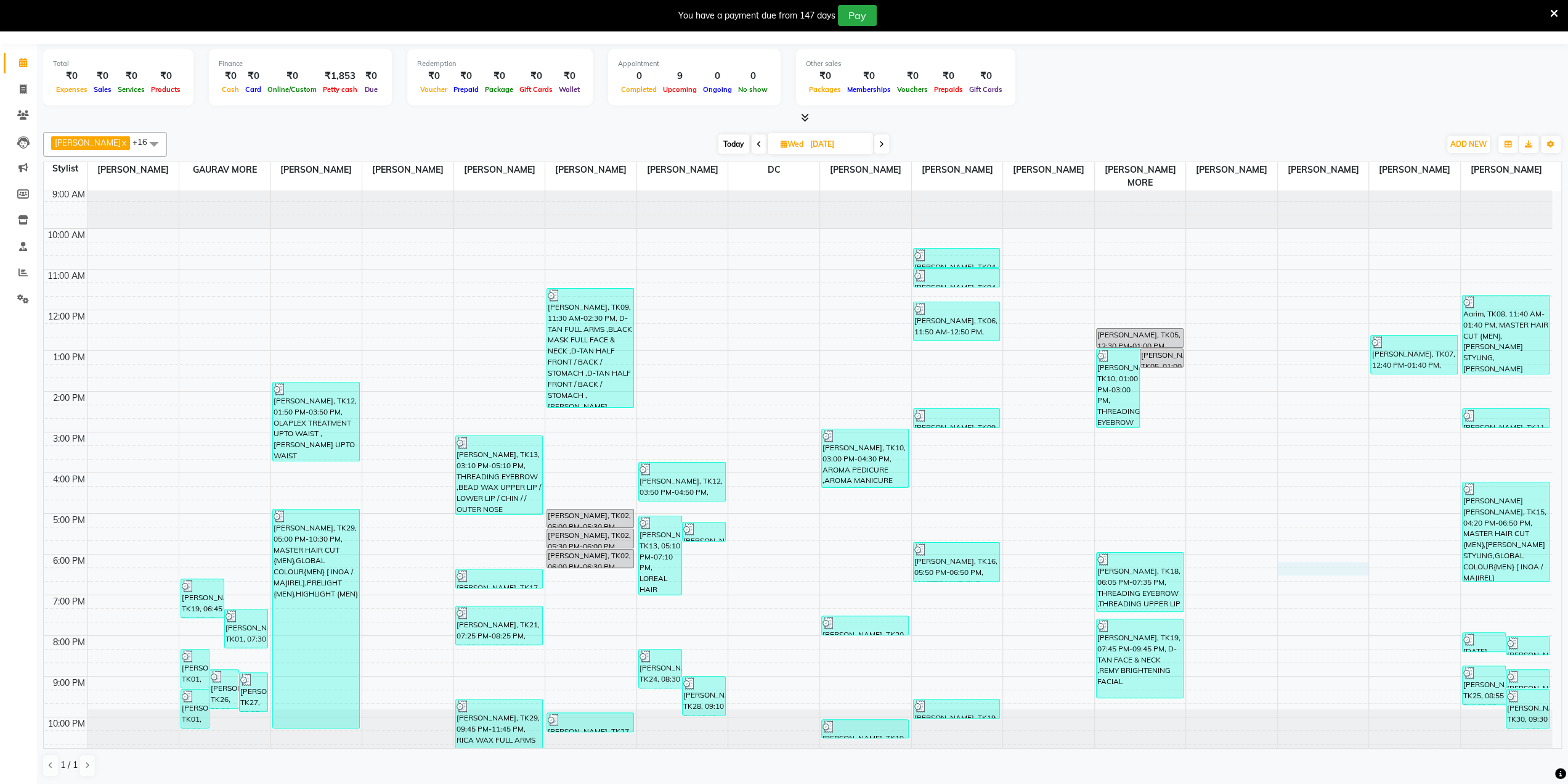
click at [1340, 565] on div "9:00 AM 10:00 AM 11:00 AM 12:00 PM 1:00 PM 2:00 PM 3:00 PM 4:00 PM 5:00 PM 6:00…" at bounding box center [798, 472] width 1509 height 569
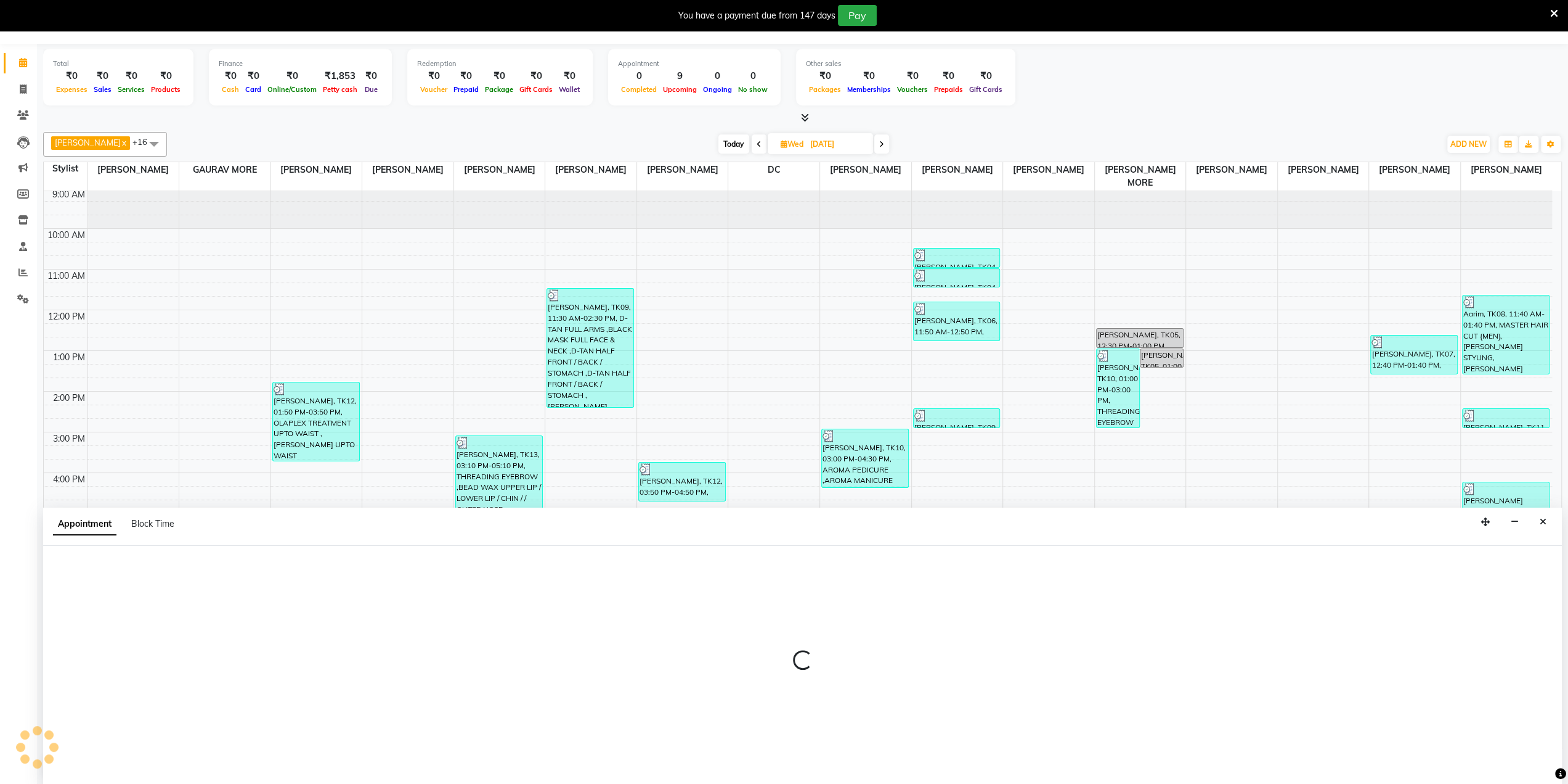
select select "85941"
select select "1095"
select select "tentative"
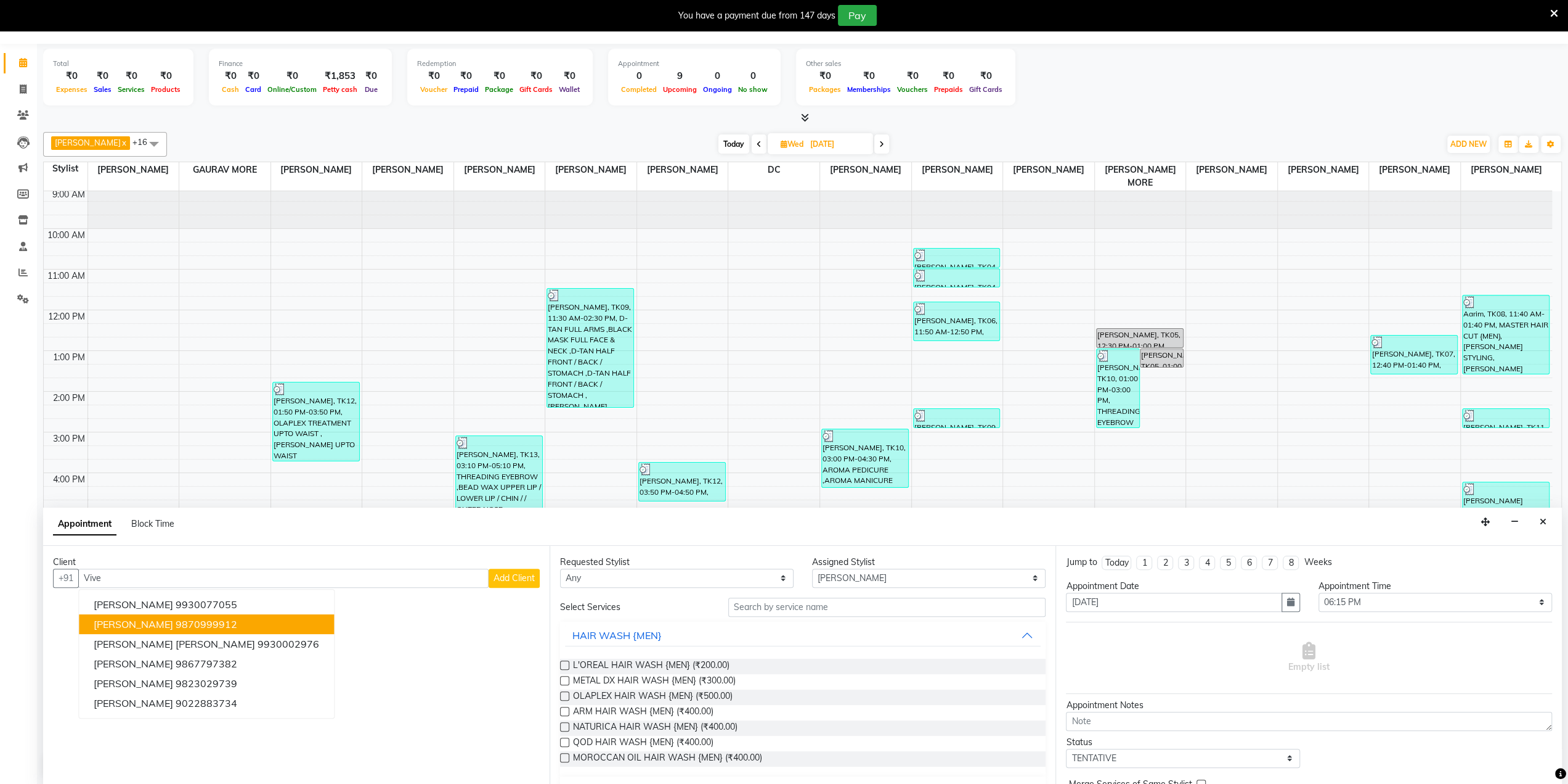
click at [176, 618] on ngb-highlight "9870999912" at bounding box center [206, 624] width 62 height 12
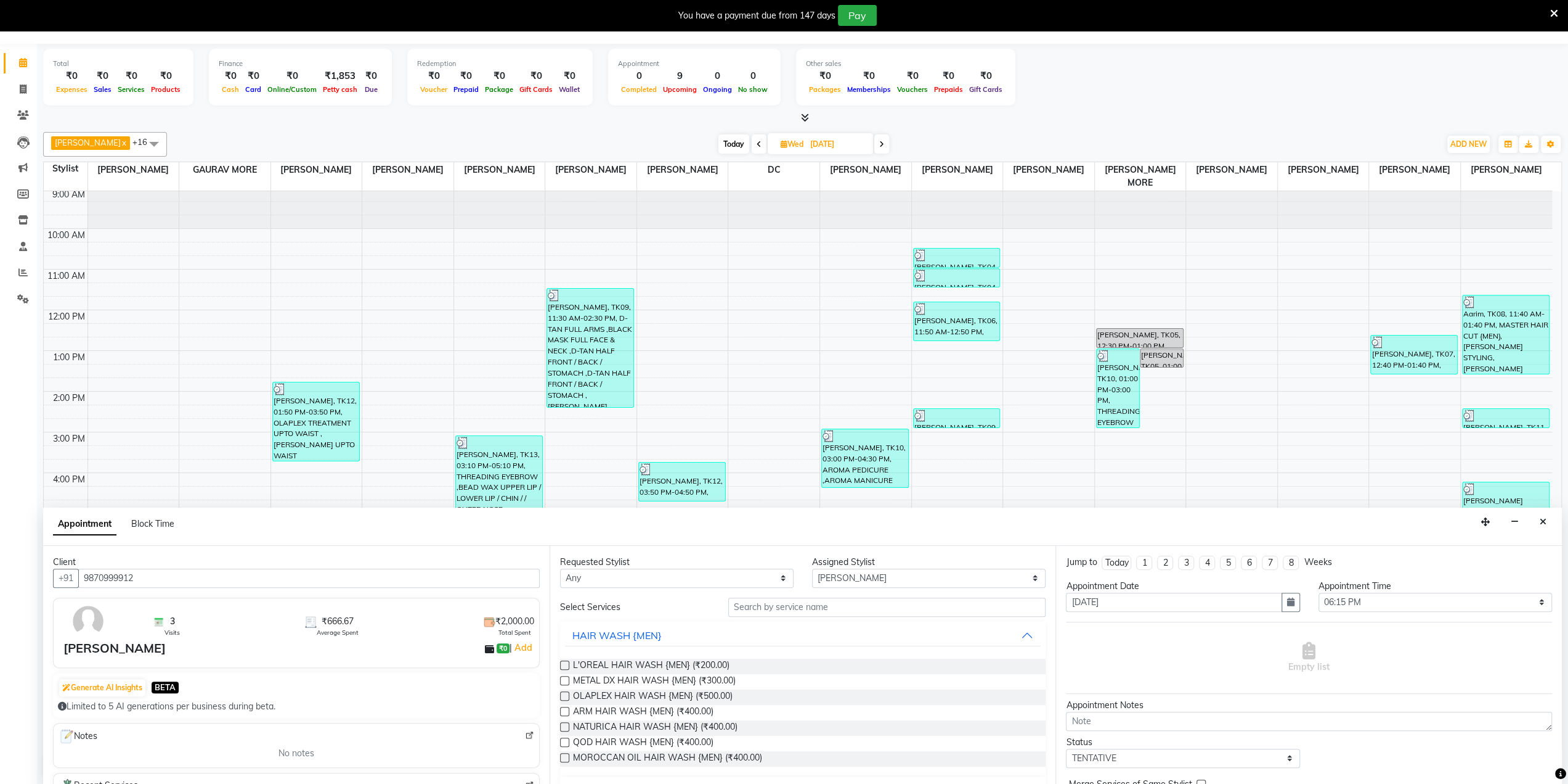
type input "9870999912"
click at [1345, 599] on select "Select 10:00 AM 10:15 AM 10:30 AM 10:45 AM 11:00 AM 11:15 AM 11:30 AM 11:45 AM …" at bounding box center [1435, 602] width 233 height 19
click at [1319, 593] on select "Select 10:00 AM 10:15 AM 10:30 AM 10:45 AM 11:00 AM 11:15 AM 11:30 AM 11:45 AM …" at bounding box center [1435, 602] width 233 height 19
click at [1375, 598] on select "Select 10:00 AM 10:15 AM 10:30 AM 10:45 AM 11:00 AM 11:15 AM 11:30 AM 11:45 AM …" at bounding box center [1435, 602] width 233 height 19
select select "870"
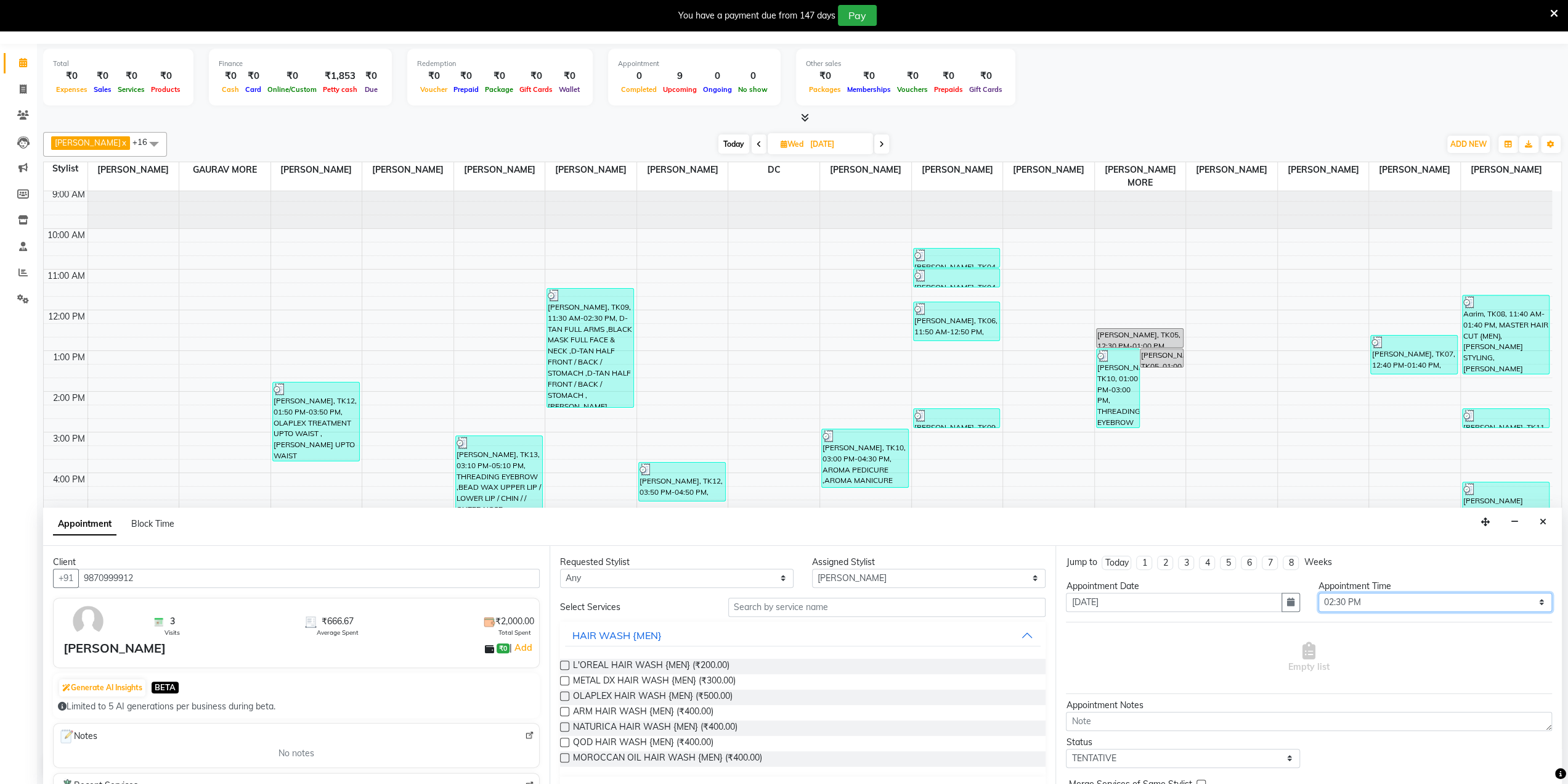
click at [1319, 593] on select "Select 10:00 AM 10:15 AM 10:30 AM 10:45 AM 11:00 AM 11:15 AM 11:30 AM 11:45 AM …" at bounding box center [1435, 602] width 233 height 19
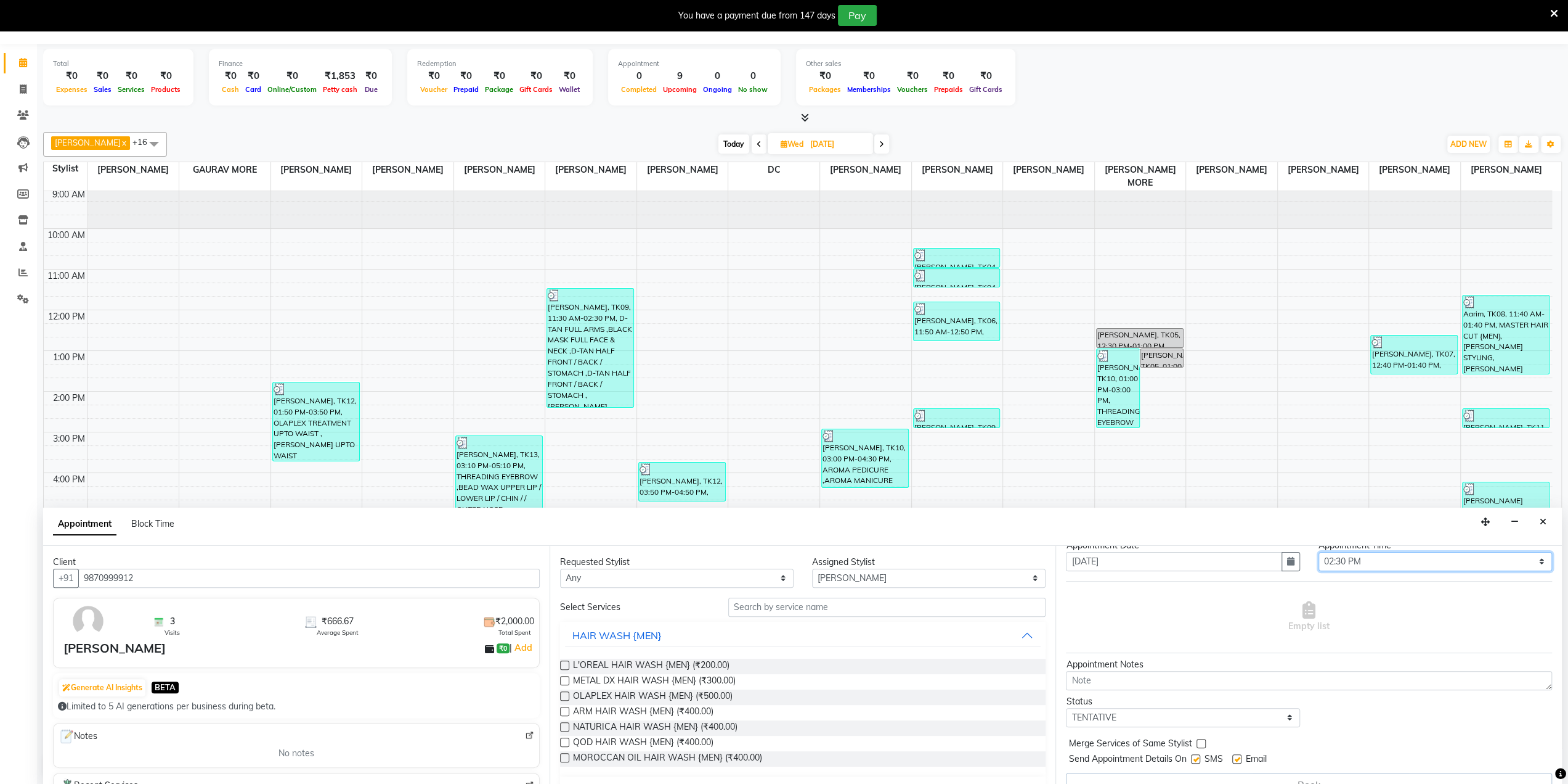
scroll to position [60, 0]
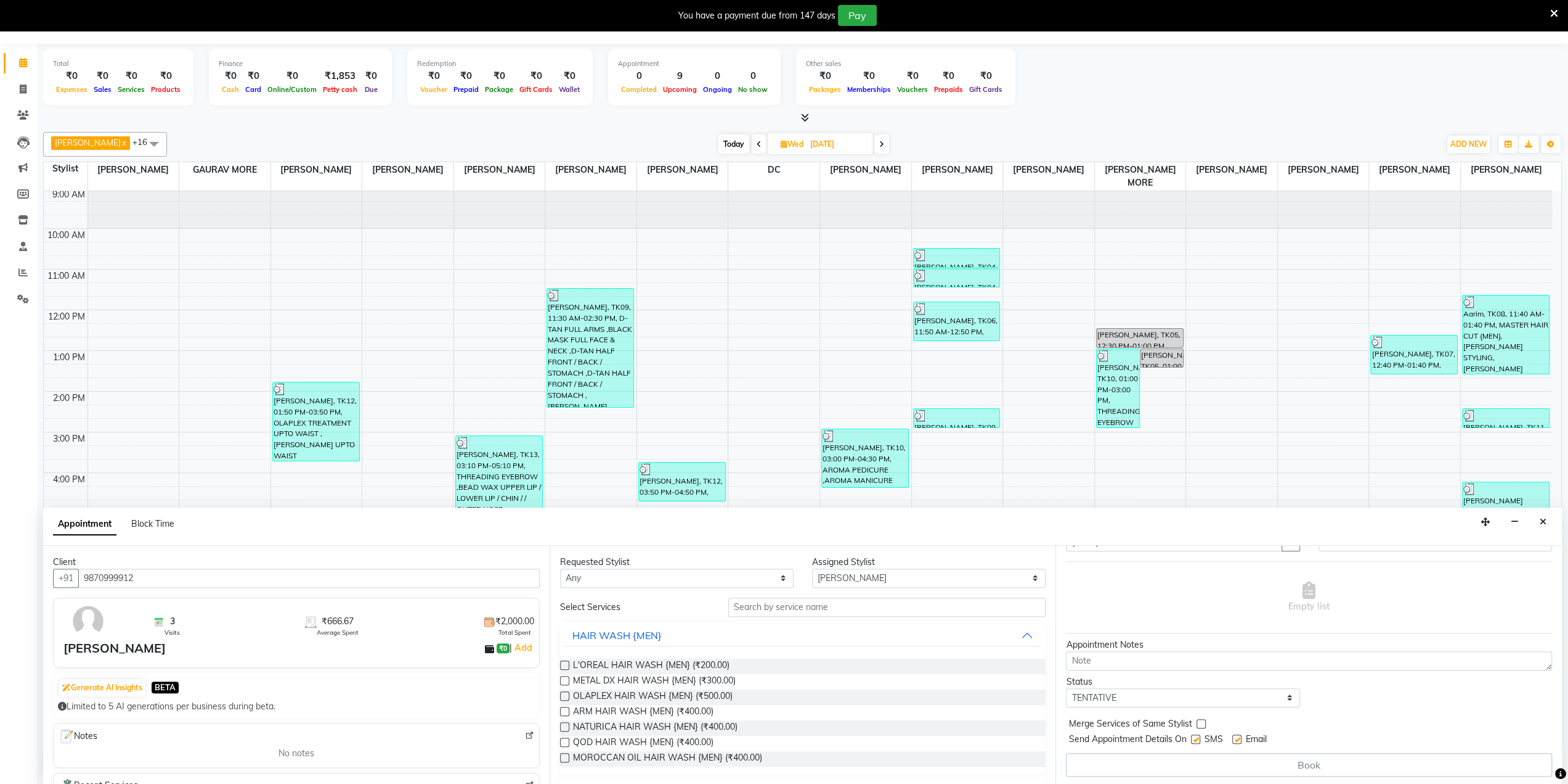
click at [1386, 769] on div "Book" at bounding box center [1309, 764] width 486 height 23
click at [1541, 520] on icon "Close" at bounding box center [1543, 521] width 7 height 9
